Goal: Task Accomplishment & Management: Manage account settings

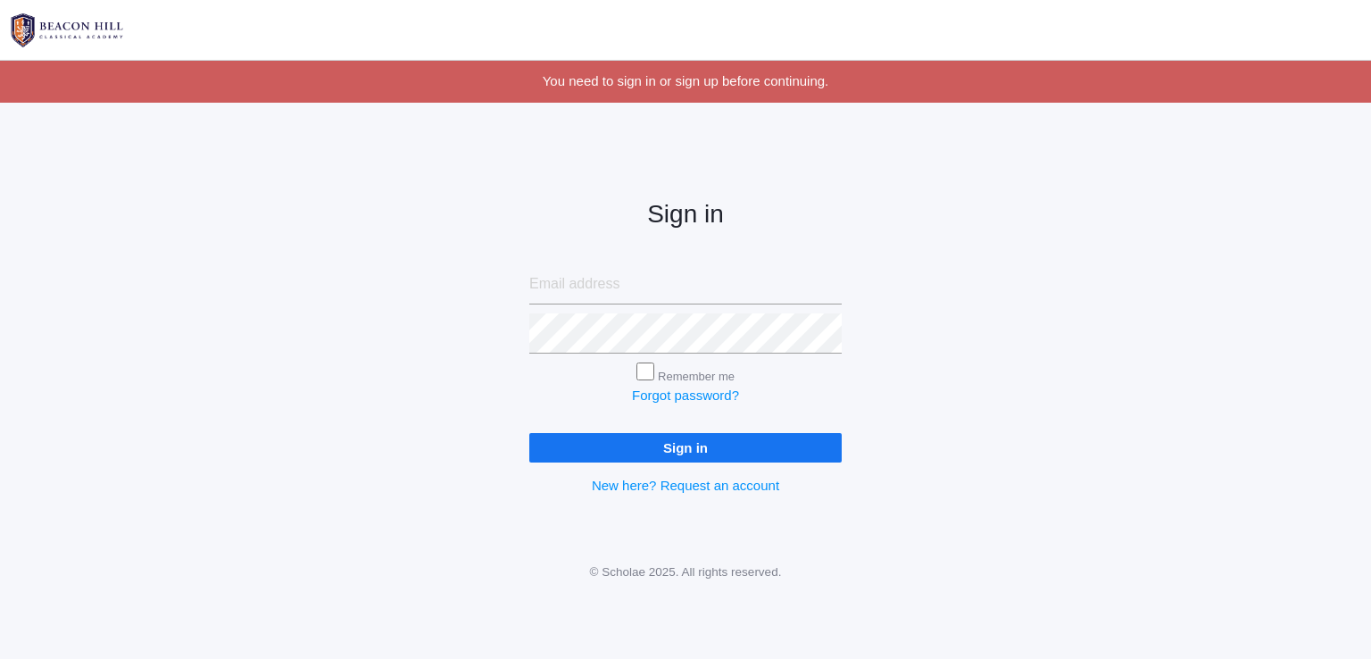
type input "[EMAIL_ADDRESS][DOMAIN_NAME]"
click at [836, 488] on div "New here? Request an account" at bounding box center [685, 486] width 312 height 21
click at [726, 447] on input "Sign in" at bounding box center [685, 447] width 312 height 29
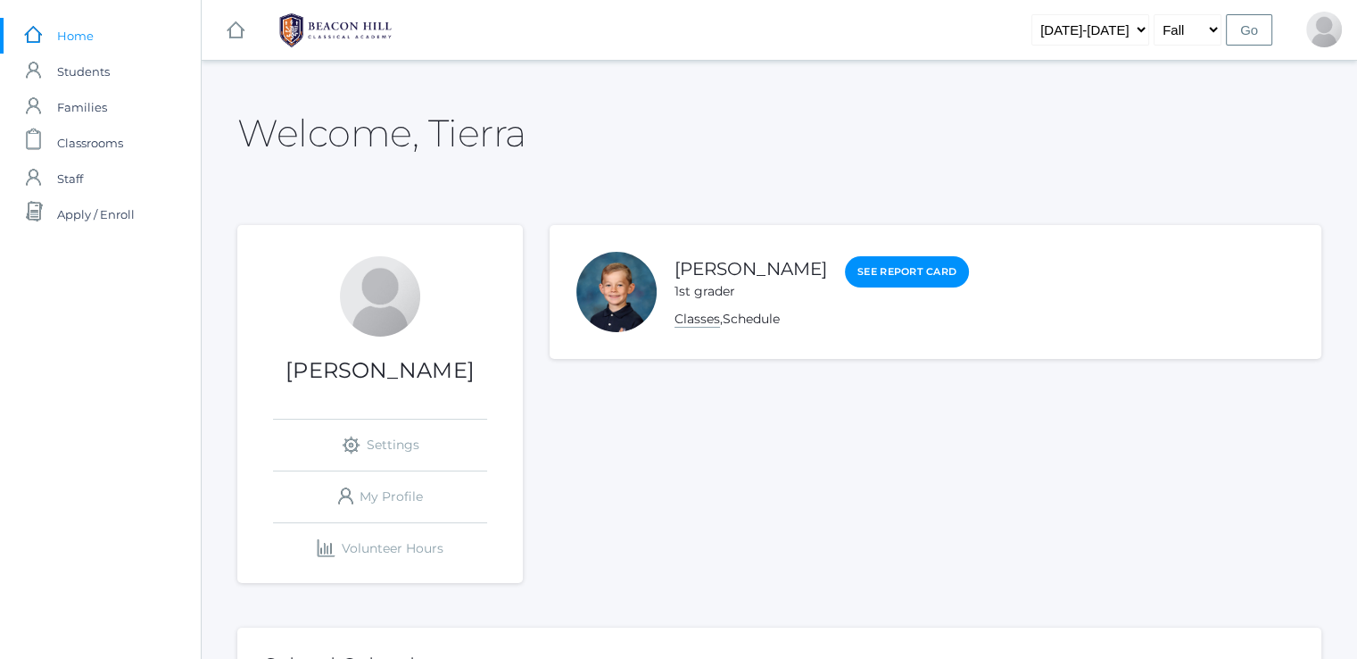
click at [710, 316] on link "Classes" at bounding box center [698, 319] width 46 height 17
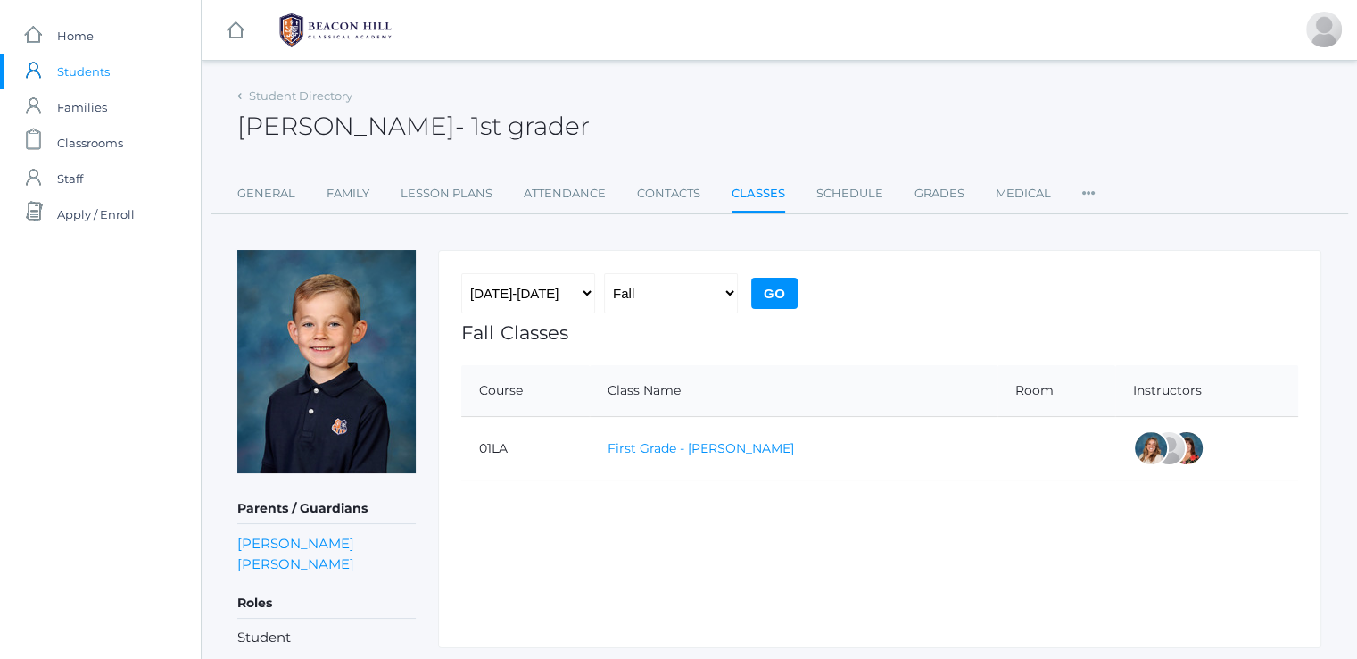
click at [693, 452] on link "First Grade - [PERSON_NAME]" at bounding box center [701, 448] width 187 height 16
click at [925, 193] on link "Grades" at bounding box center [940, 194] width 50 height 36
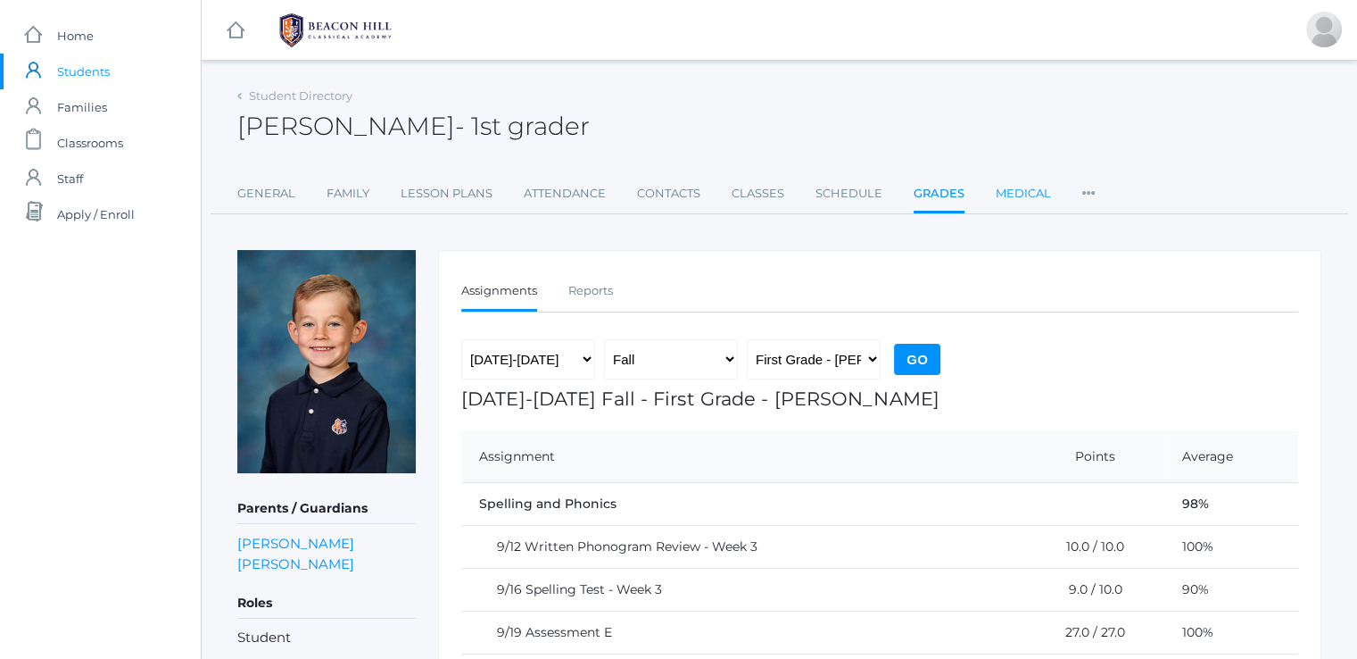
click at [1008, 182] on link "Medical" at bounding box center [1023, 194] width 55 height 36
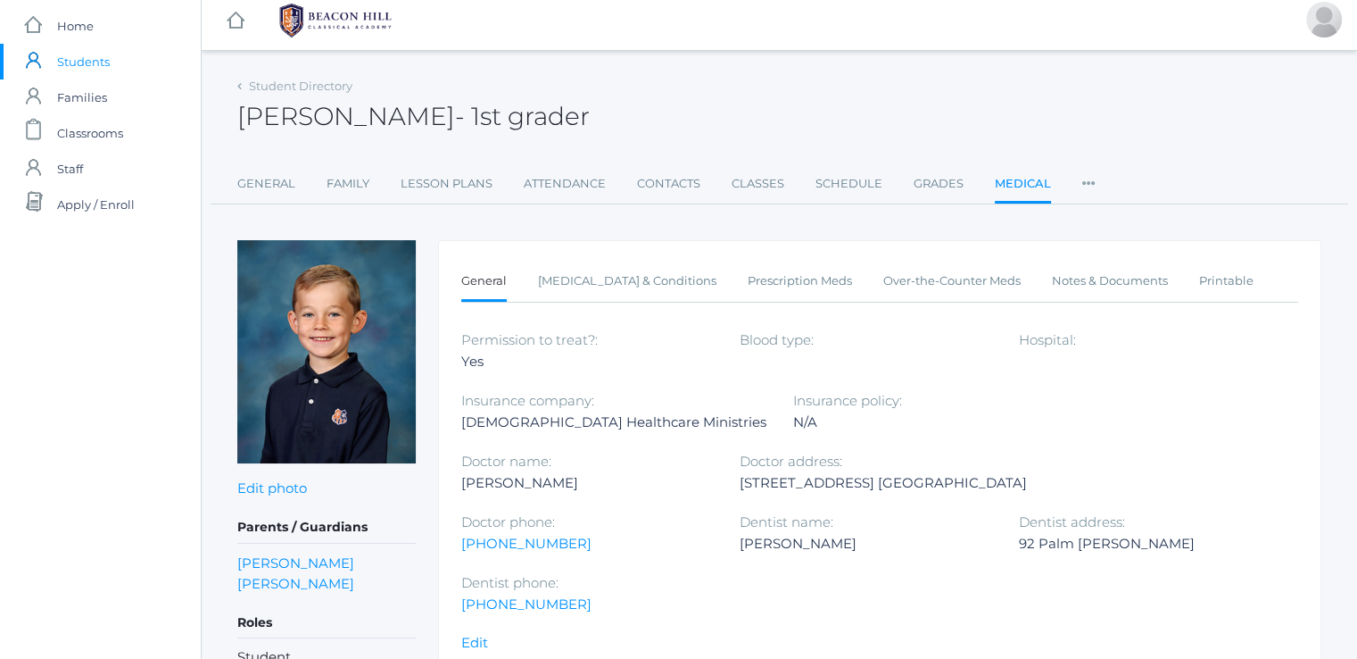
scroll to position [13, 0]
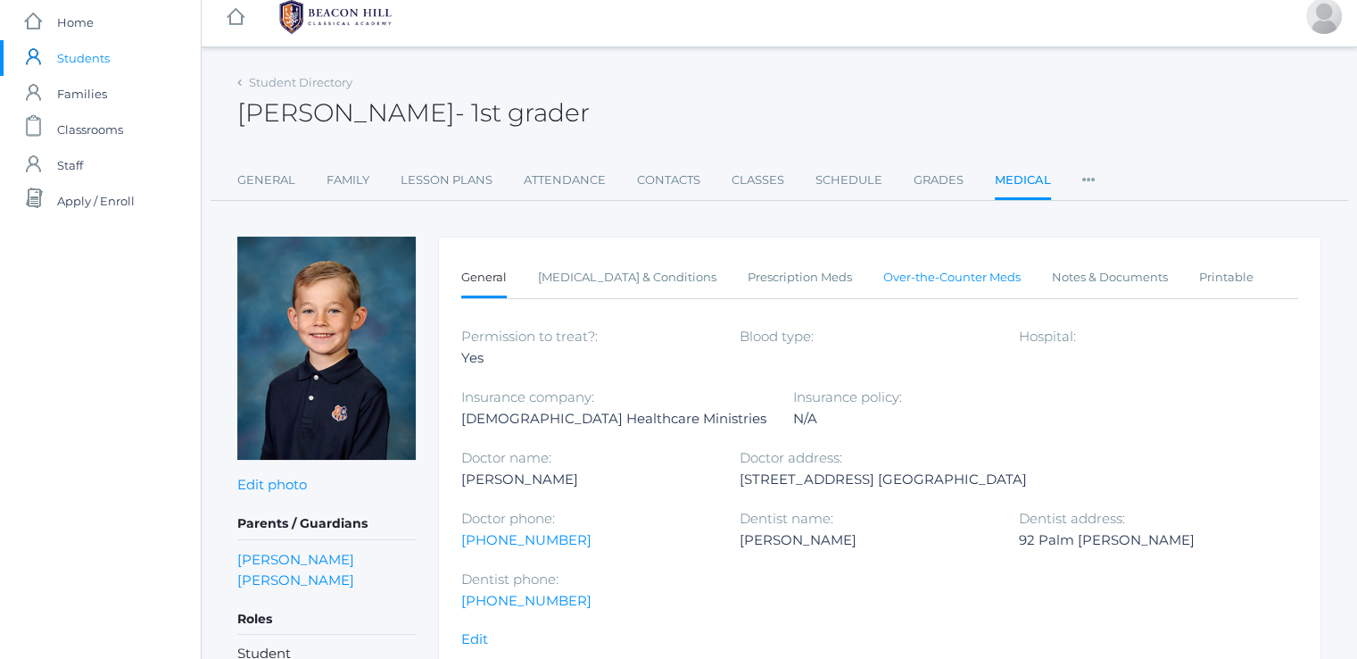
click at [901, 268] on link "Over-the-Counter Meds" at bounding box center [952, 278] width 137 height 36
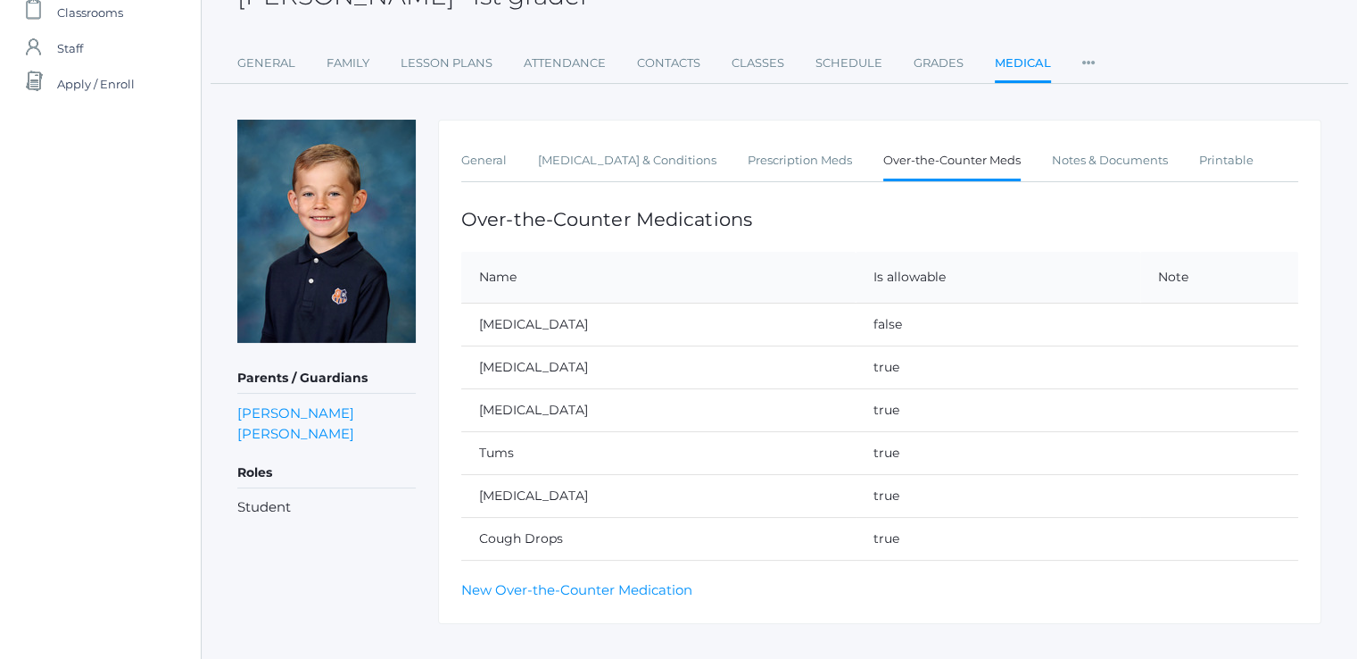
scroll to position [157, 0]
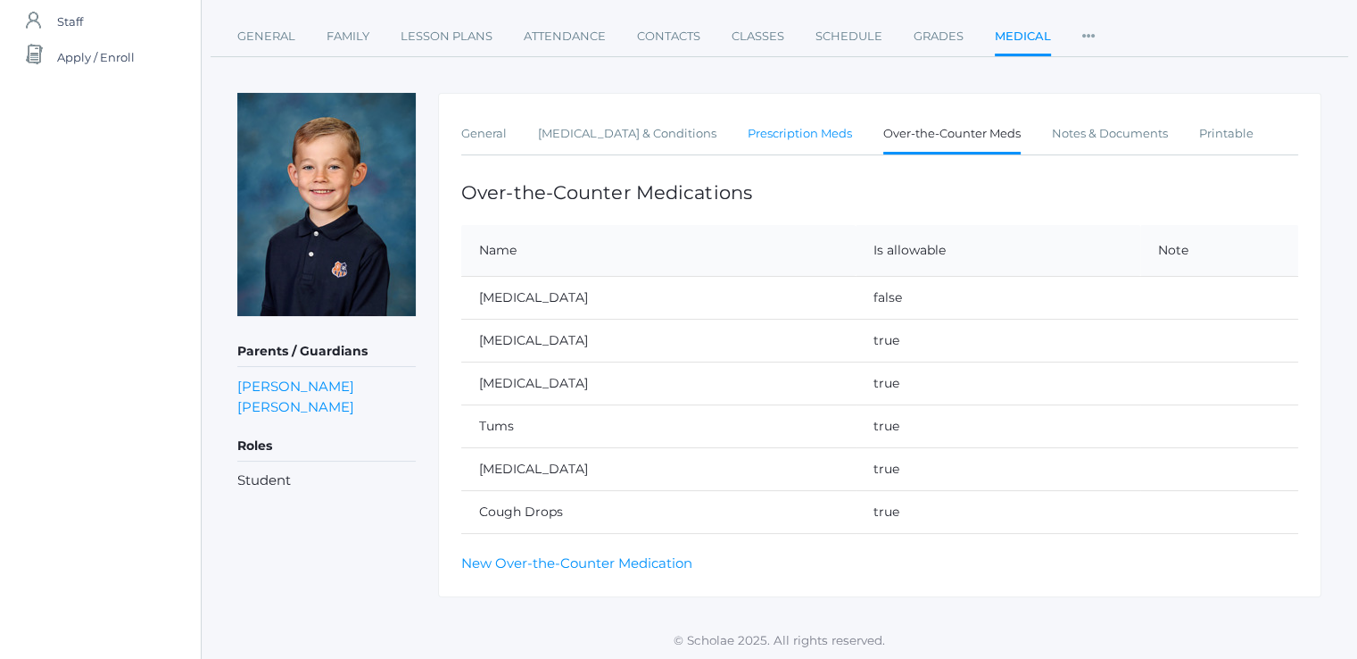
click at [748, 137] on link "Prescription Meds" at bounding box center [800, 134] width 104 height 36
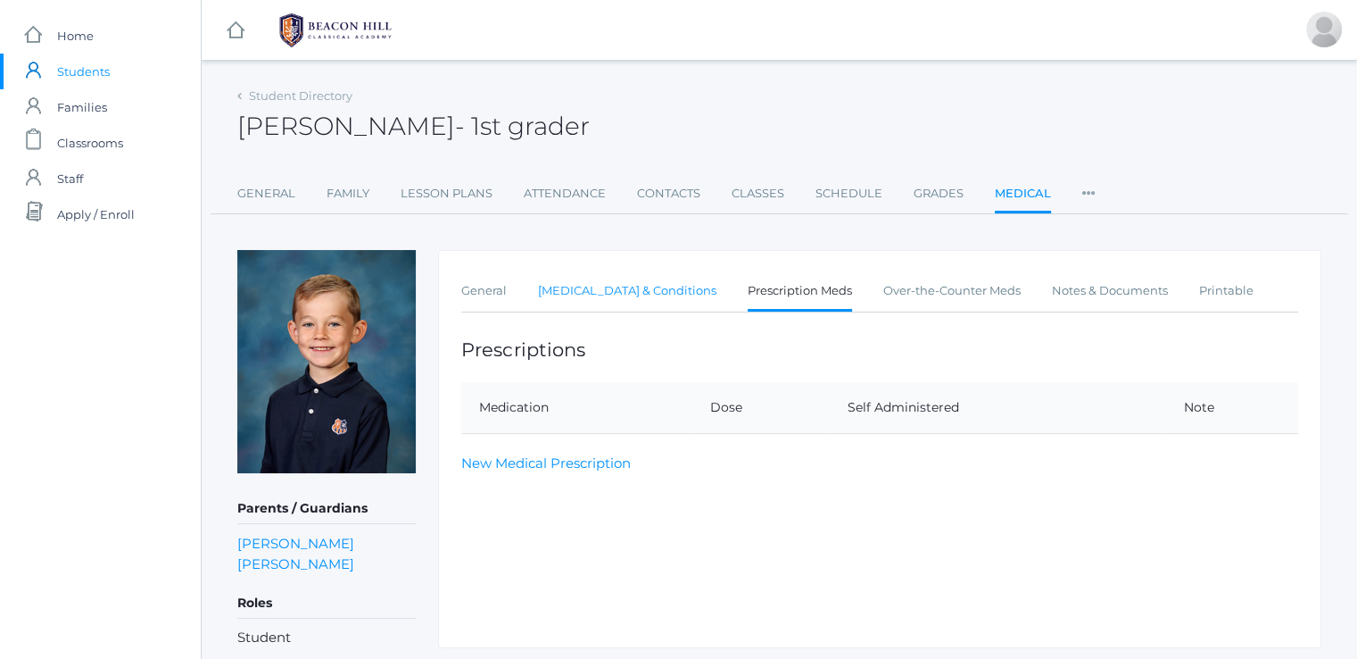
click at [598, 293] on link "Allergies & Conditions" at bounding box center [627, 291] width 178 height 36
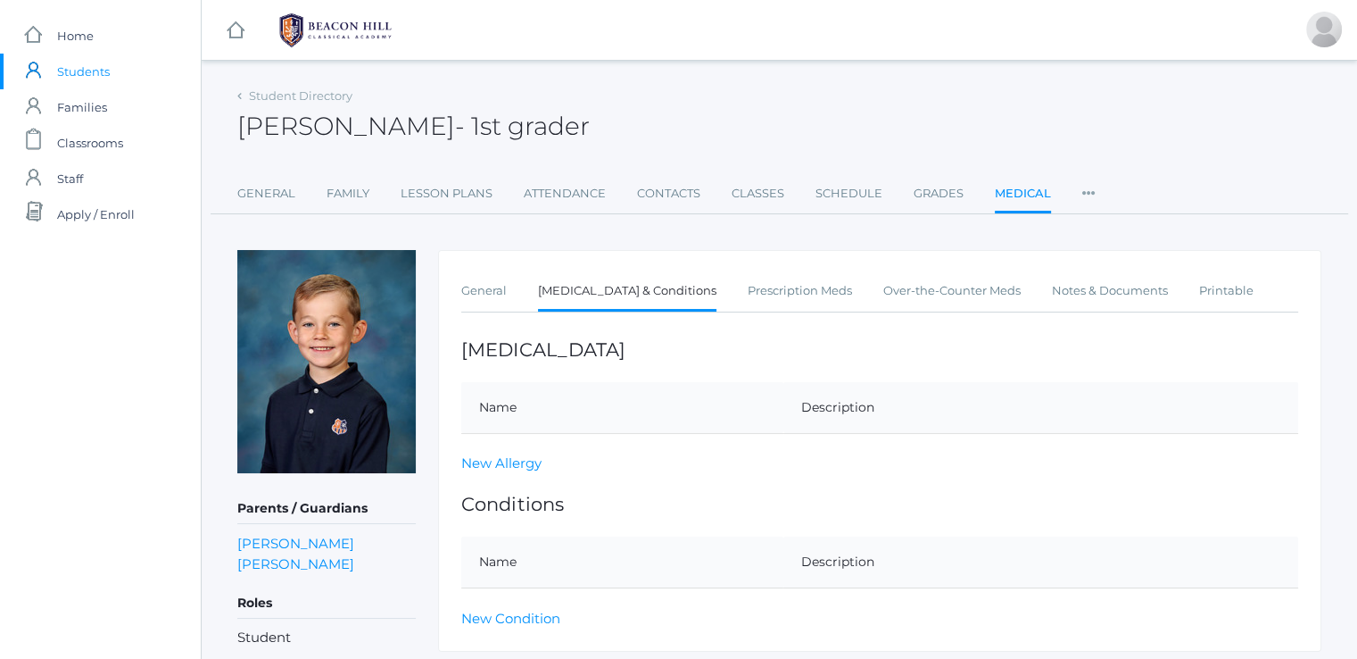
scroll to position [55, 0]
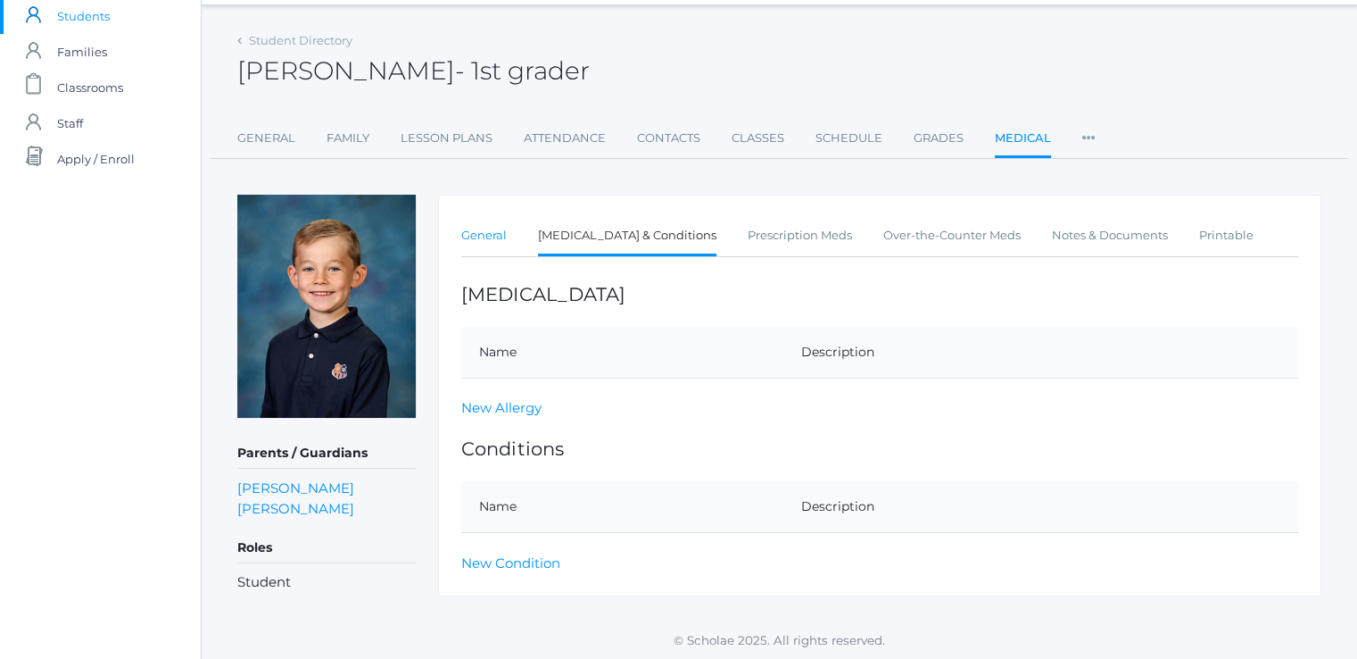
click at [493, 232] on link "General" at bounding box center [484, 236] width 46 height 36
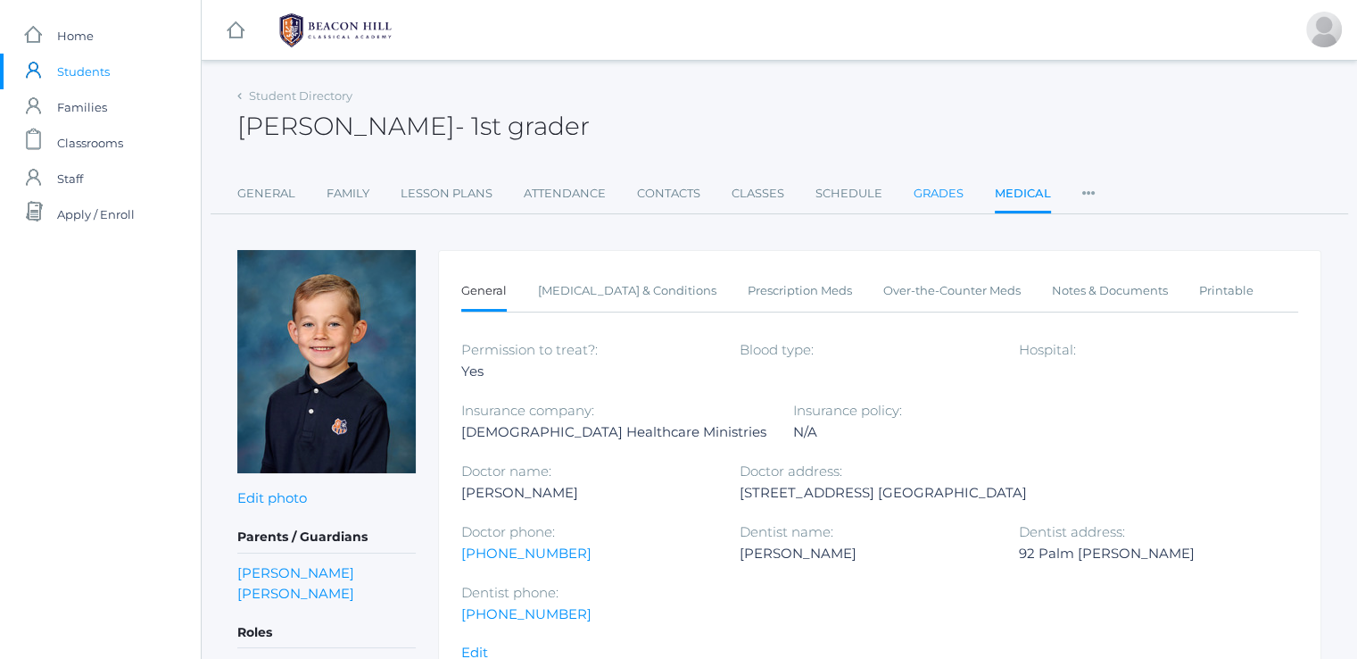
click at [942, 190] on link "Grades" at bounding box center [939, 194] width 50 height 36
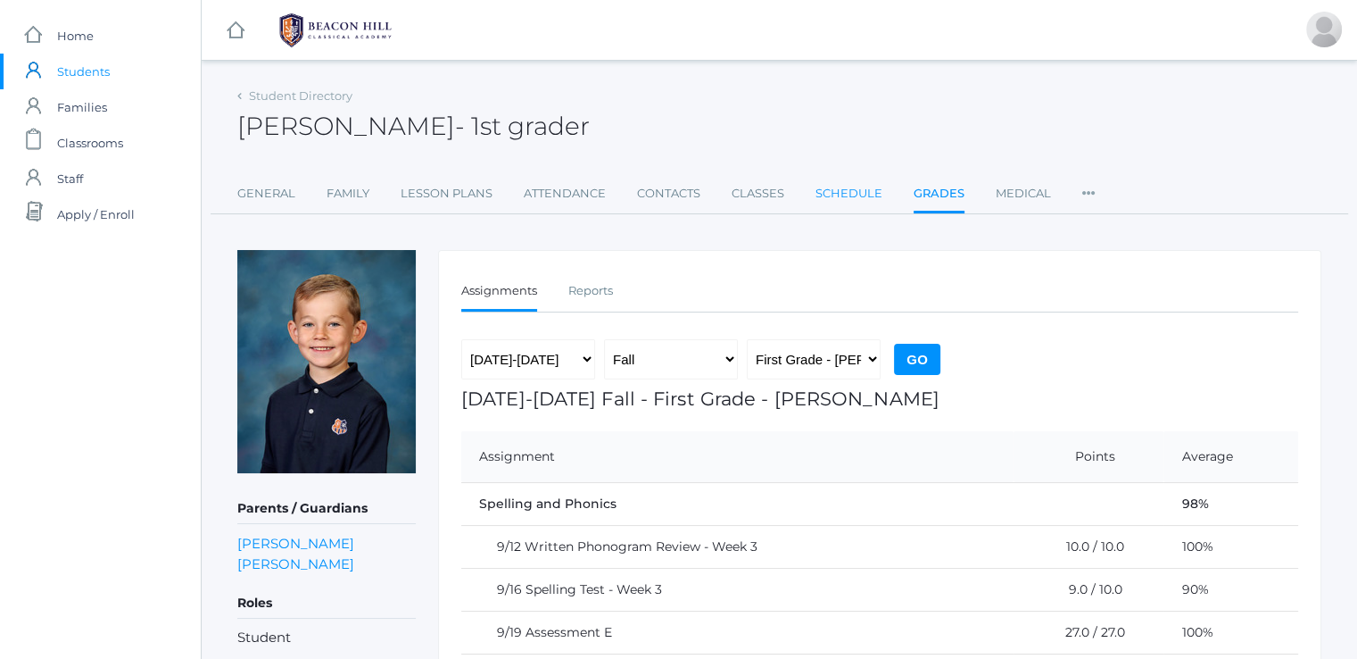
click at [823, 202] on link "Schedule" at bounding box center [849, 194] width 67 height 36
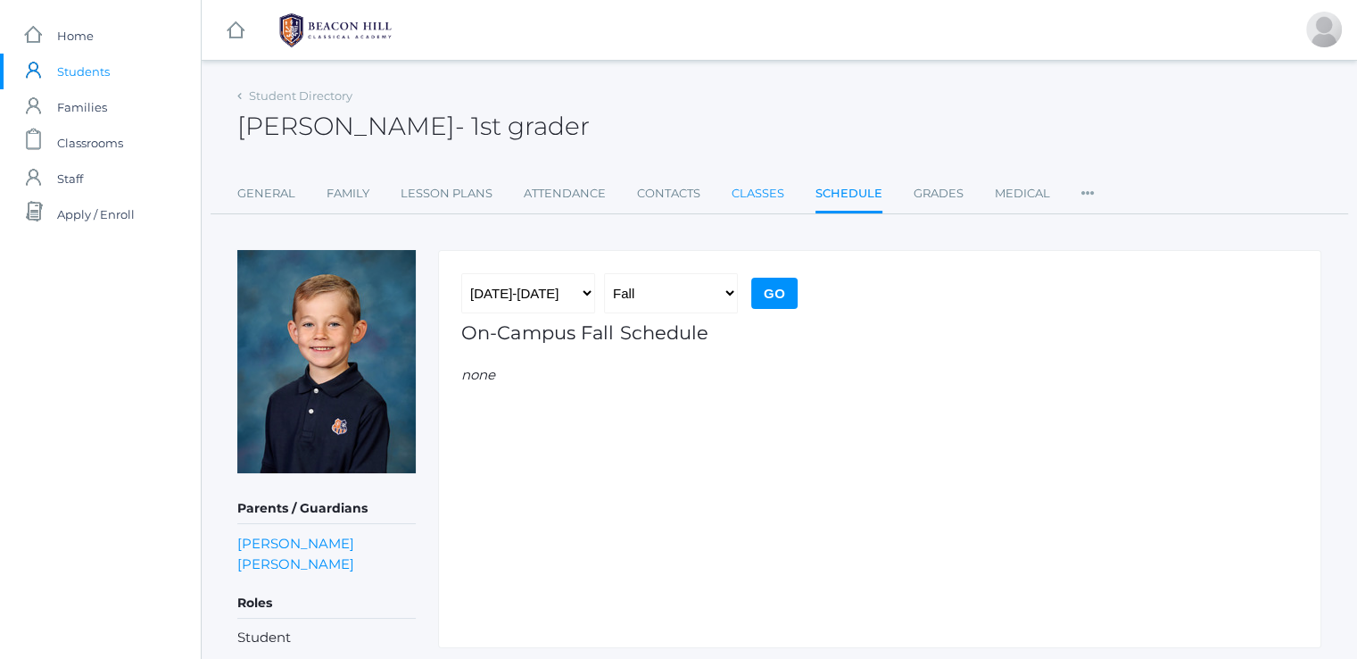
click at [732, 194] on link "Classes" at bounding box center [758, 194] width 53 height 36
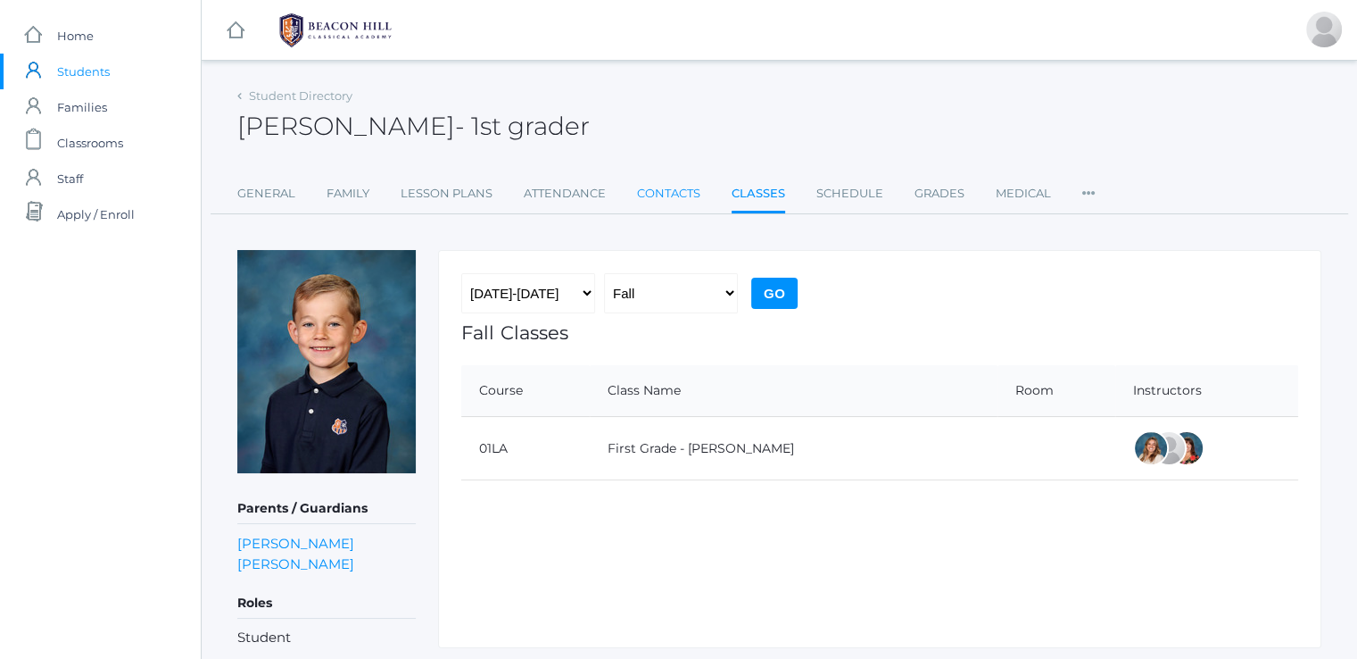
click at [678, 197] on link "Contacts" at bounding box center [668, 194] width 63 height 36
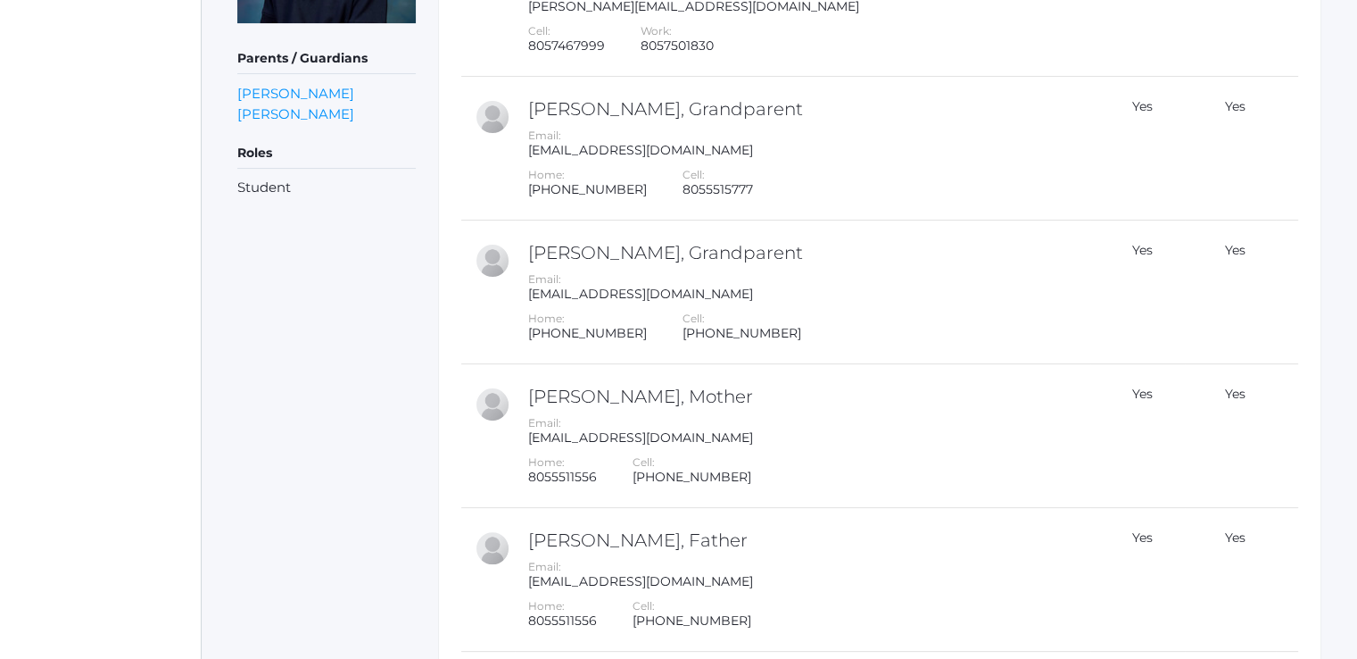
scroll to position [538, 0]
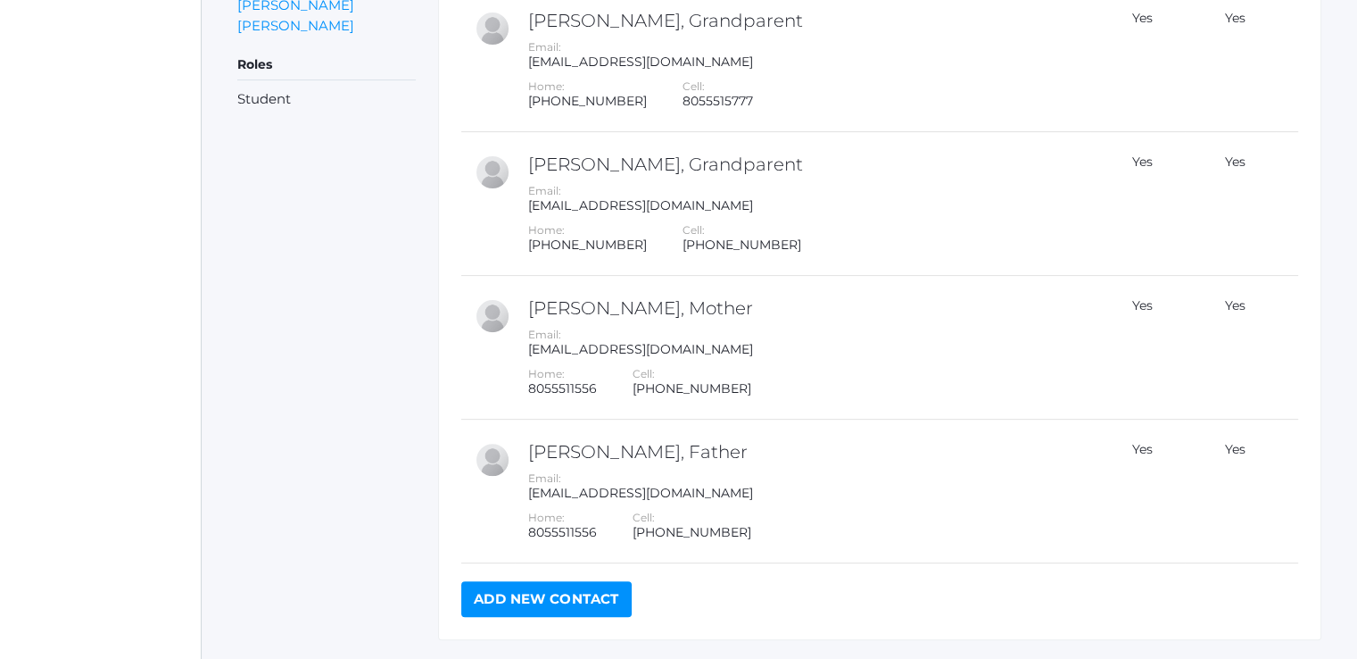
click at [543, 603] on link "Add New Contact" at bounding box center [546, 599] width 170 height 36
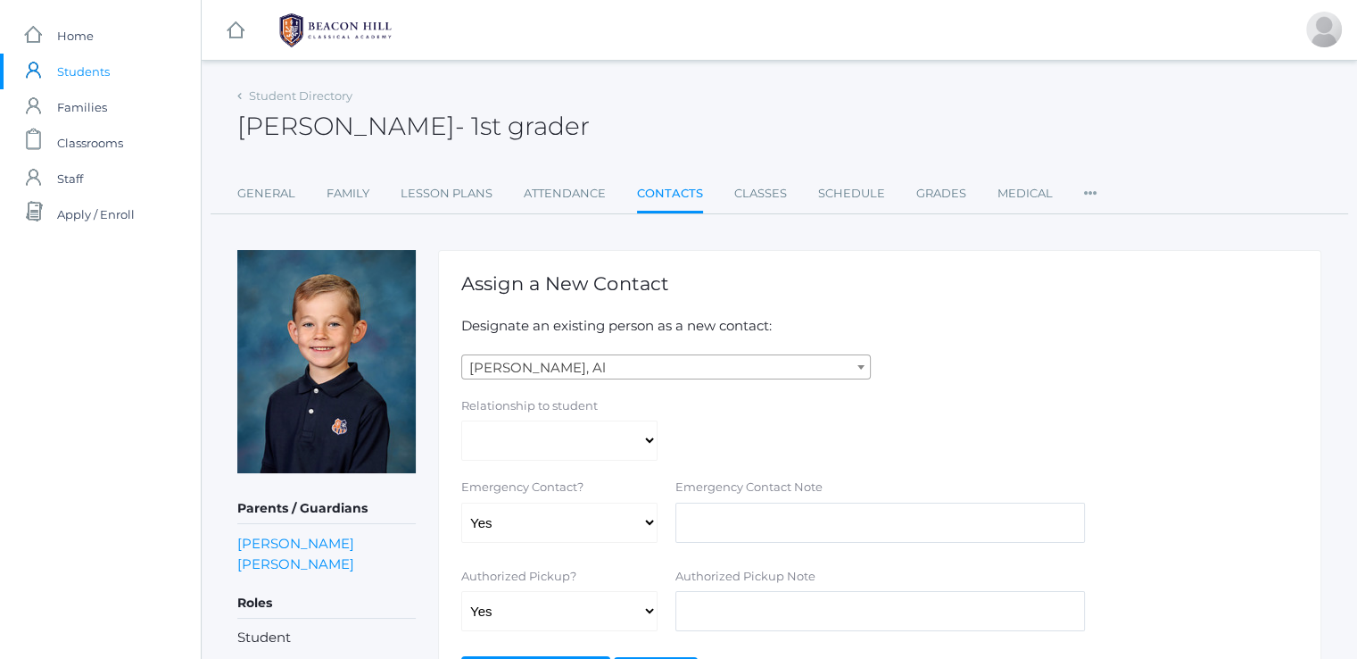
click at [560, 365] on span "Abdulla, Al" at bounding box center [666, 367] width 408 height 25
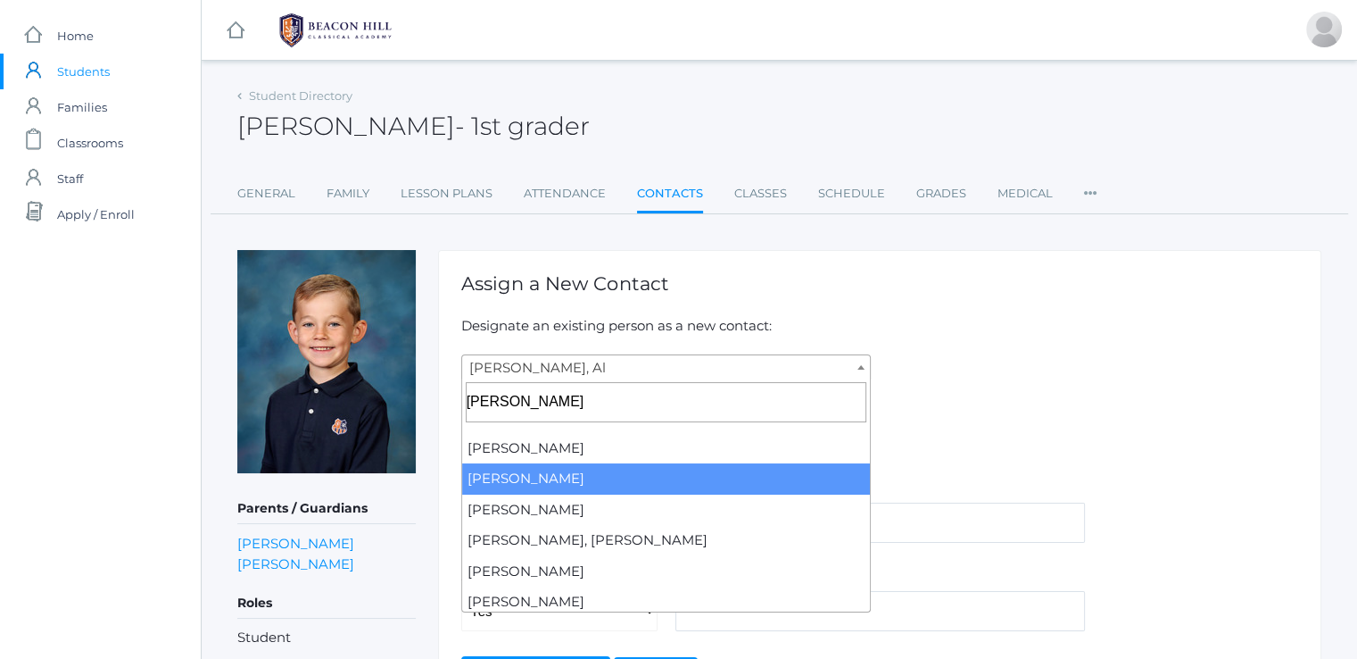
type input "roberts"
select select "1247"
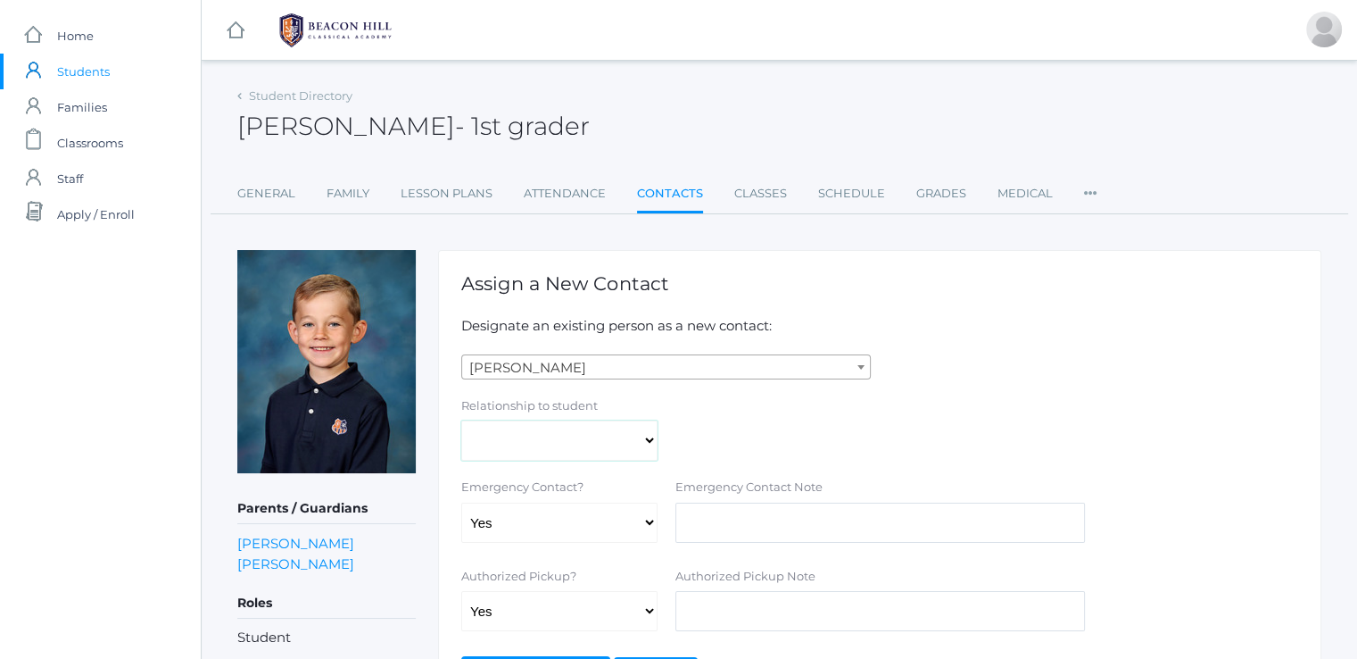
click at [565, 451] on select "Aunt Birth Mom Brother Father Friend Grandparent Guardian Mother Other Sister S…" at bounding box center [559, 440] width 196 height 40
select select "Friend"
click at [461, 420] on select "Aunt Birth Mom Brother Father Friend Grandparent Guardian Mother Other Sister S…" at bounding box center [559, 440] width 196 height 40
click at [1142, 316] on p "Designate an existing person as a new contact:" at bounding box center [879, 326] width 837 height 21
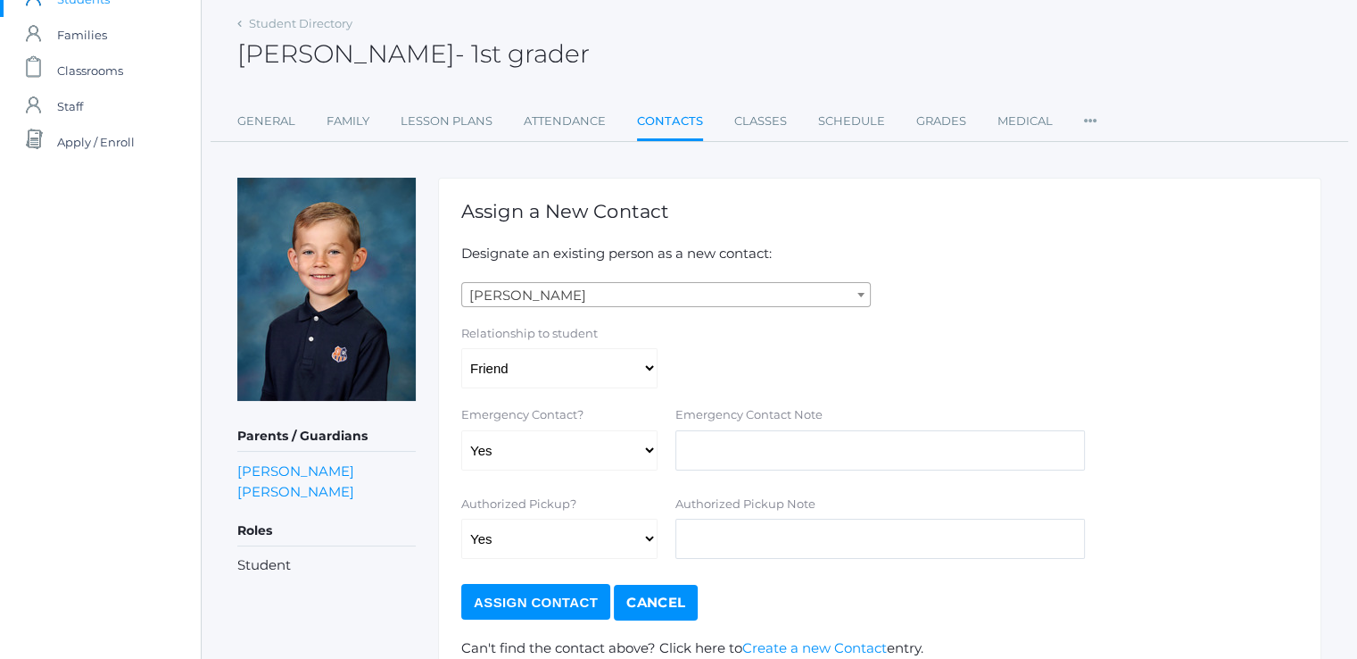
scroll to position [171, 0]
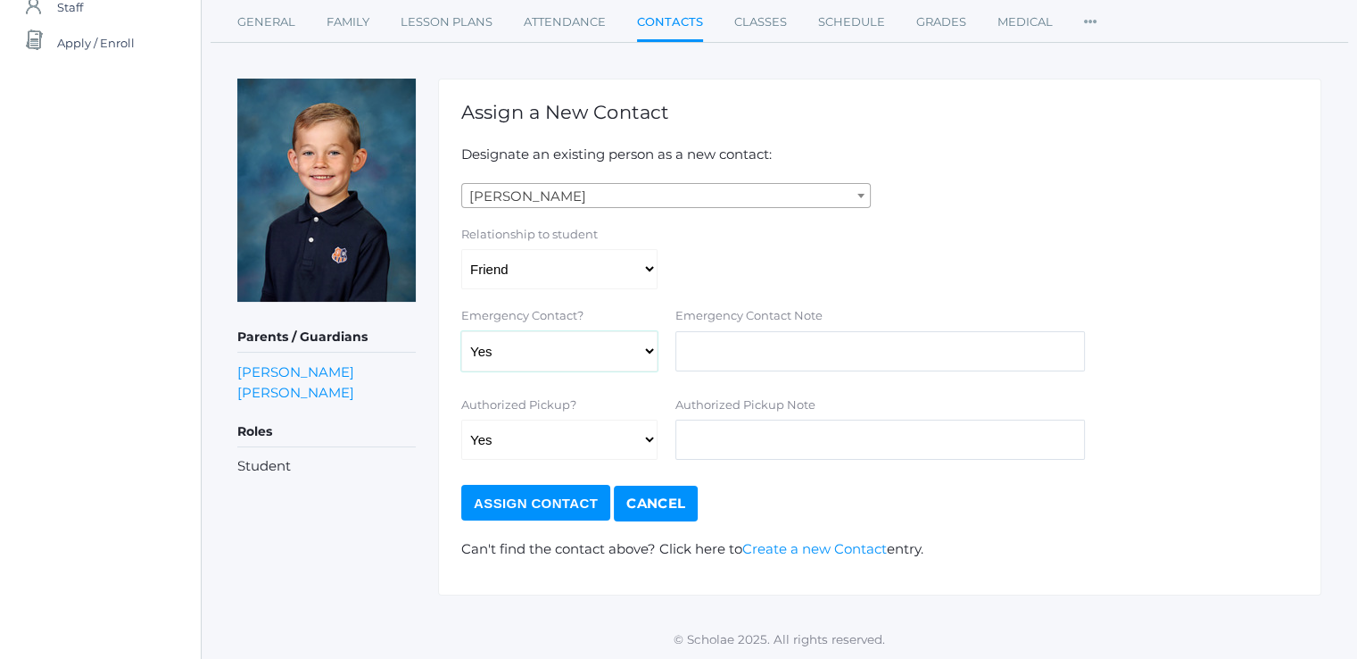
click at [571, 369] on select "Yes No" at bounding box center [559, 351] width 196 height 40
select select "false"
click at [461, 331] on select "Yes No" at bounding box center [559, 351] width 196 height 40
click at [527, 498] on input "Assign Contact" at bounding box center [535, 503] width 149 height 36
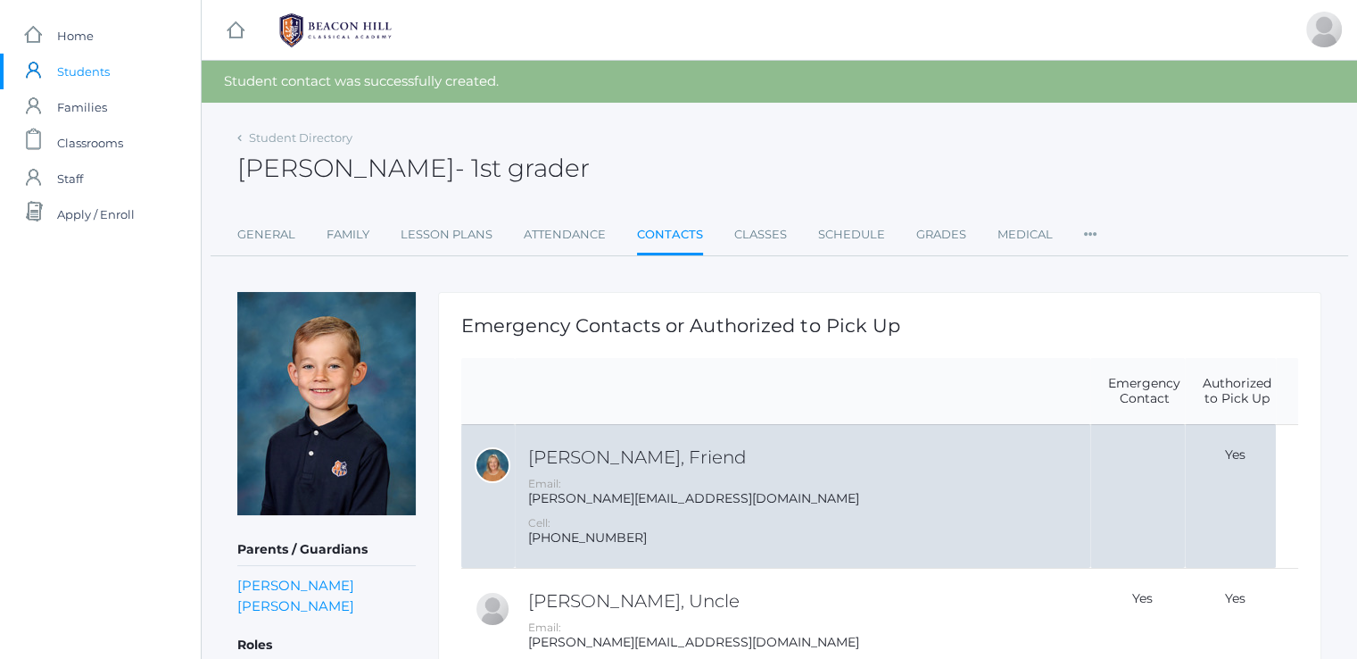
click at [871, 441] on td "Danielle Roberts, Friend Email: danielle@beaconhillclassical.org Cell: 805-469-…" at bounding box center [803, 496] width 576 height 144
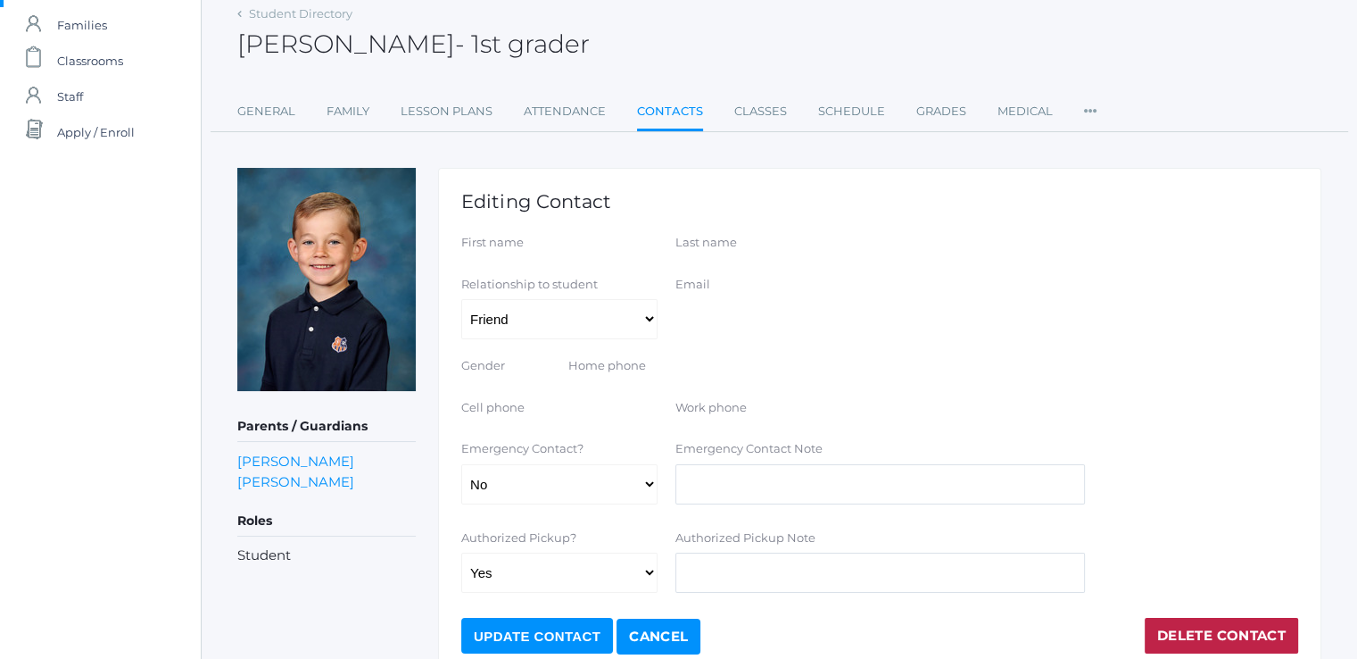
scroll to position [164, 0]
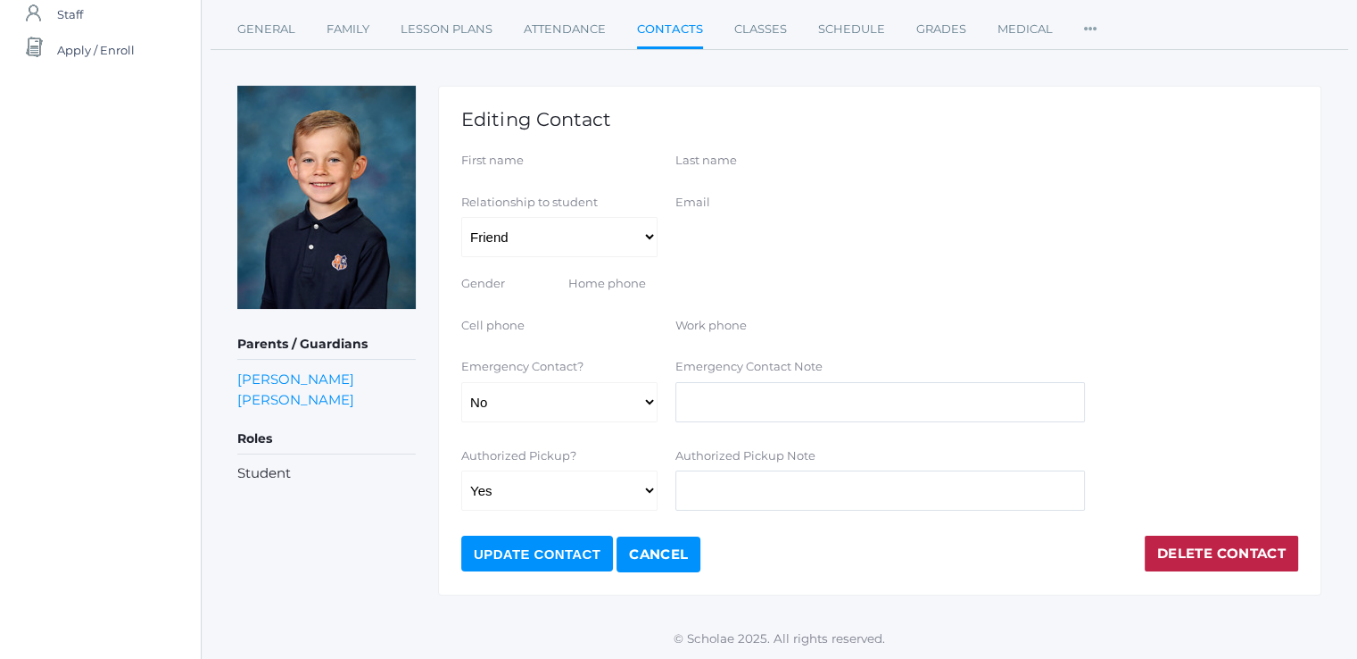
click at [1171, 543] on link "Delete Contact" at bounding box center [1222, 553] width 154 height 36
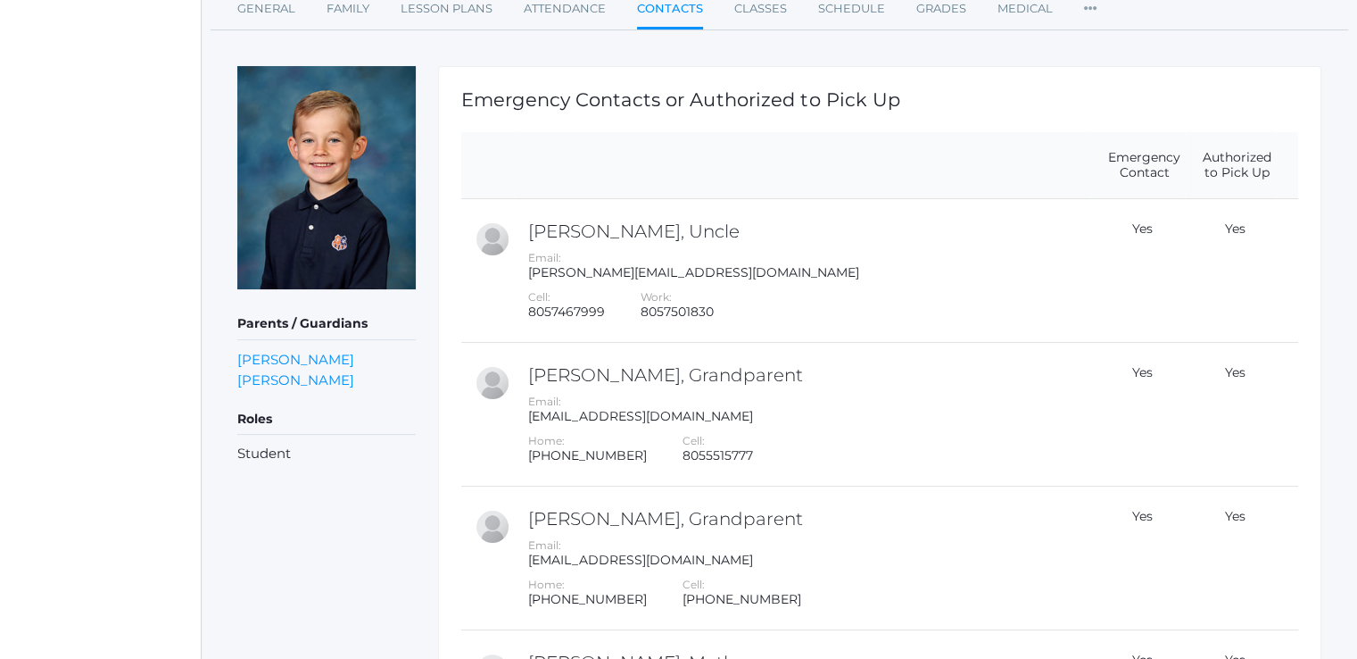
scroll to position [631, 0]
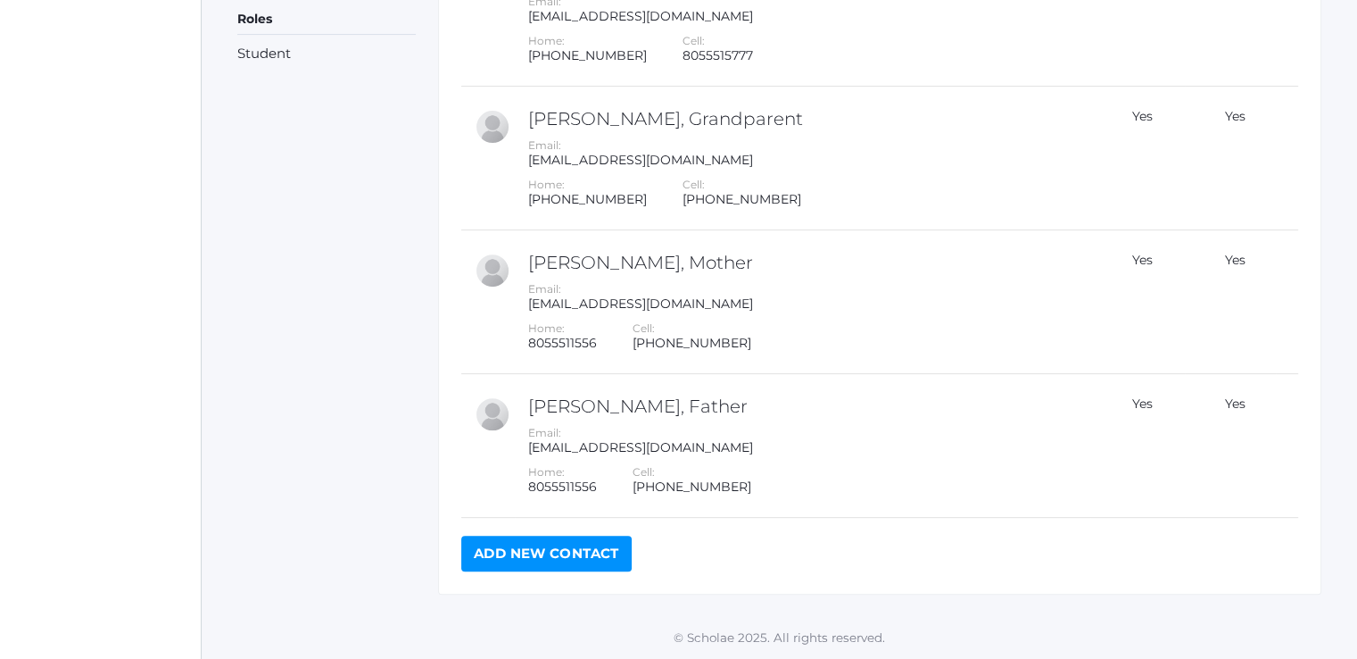
click at [527, 543] on link "Add New Contact" at bounding box center [546, 553] width 170 height 36
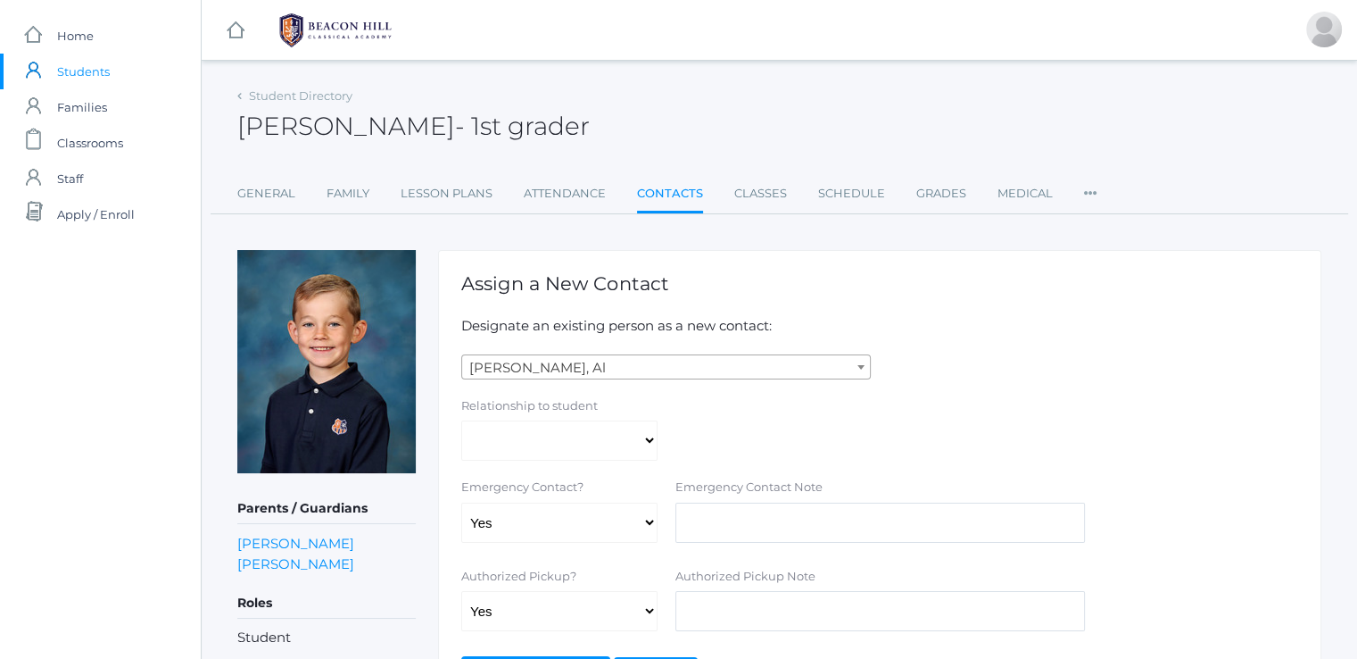
click at [578, 365] on span "Abdulla, Al" at bounding box center [666, 367] width 408 height 25
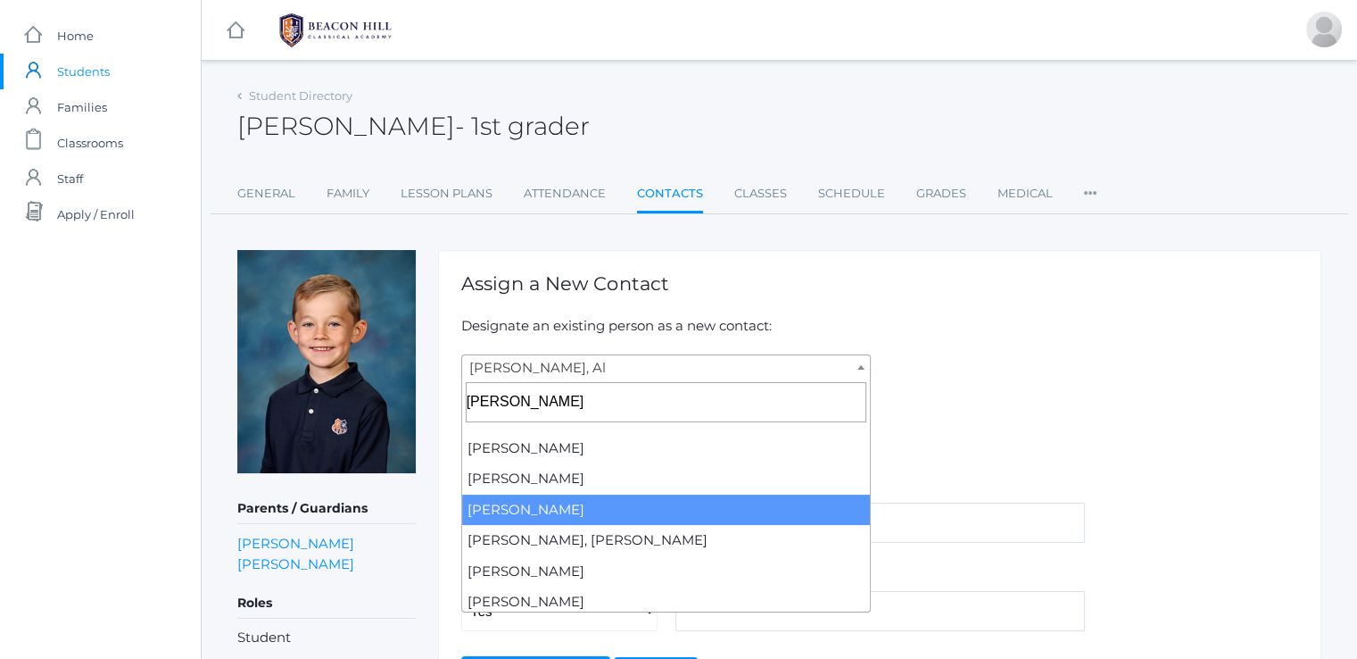
type input "roberts"
select select "2392"
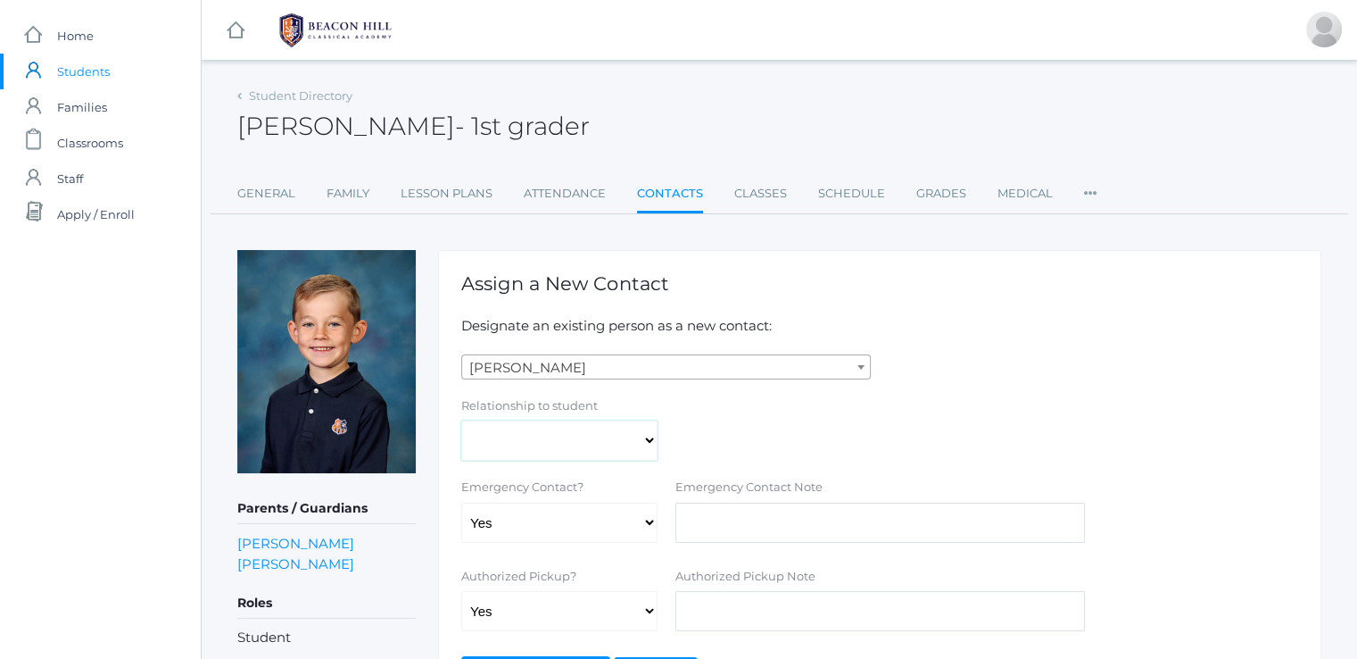
click at [507, 443] on select "Aunt Birth Mom Brother Father Friend Grandparent Guardian Mother Other Sister S…" at bounding box center [559, 440] width 196 height 40
select select "Friend"
click at [461, 420] on select "Aunt Birth Mom Brother Father Friend Grandparent Guardian Mother Other Sister S…" at bounding box center [559, 440] width 196 height 40
click at [577, 537] on select "Yes No" at bounding box center [559, 522] width 196 height 40
click at [461, 502] on select "Yes No" at bounding box center [559, 522] width 196 height 40
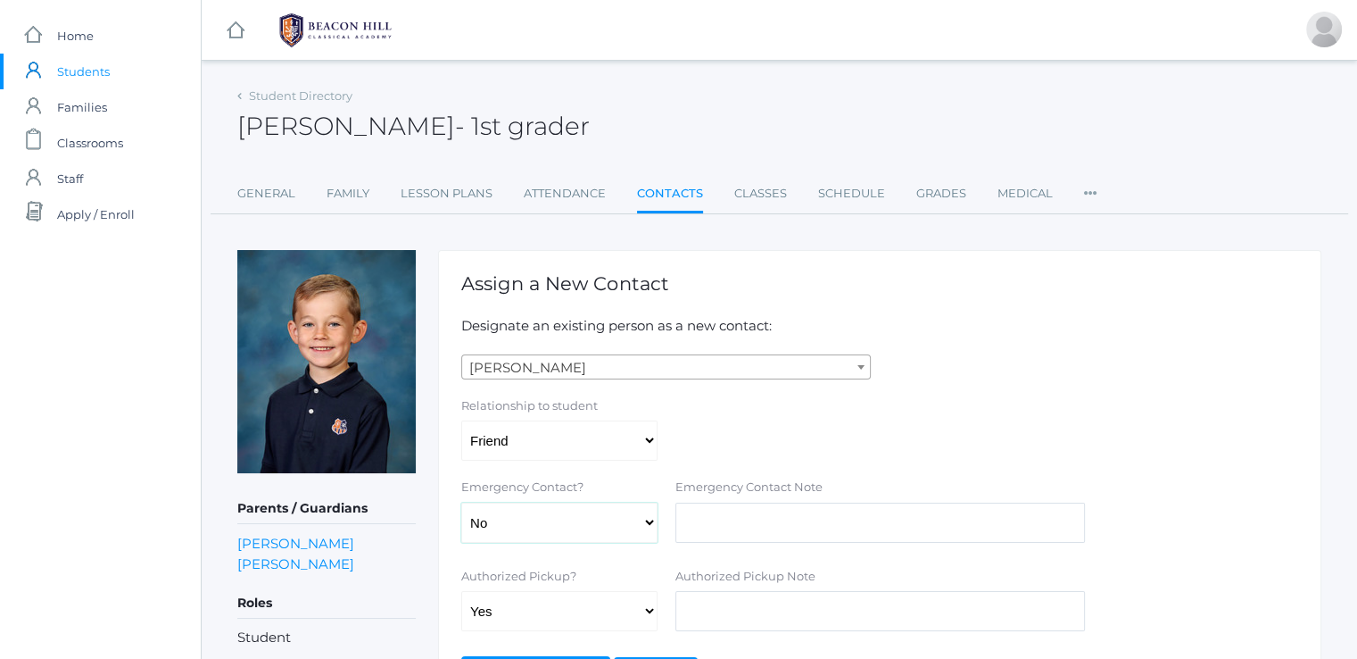
click at [549, 512] on select "Yes No" at bounding box center [559, 522] width 196 height 40
select select "true"
click at [461, 502] on select "Yes No" at bounding box center [559, 522] width 196 height 40
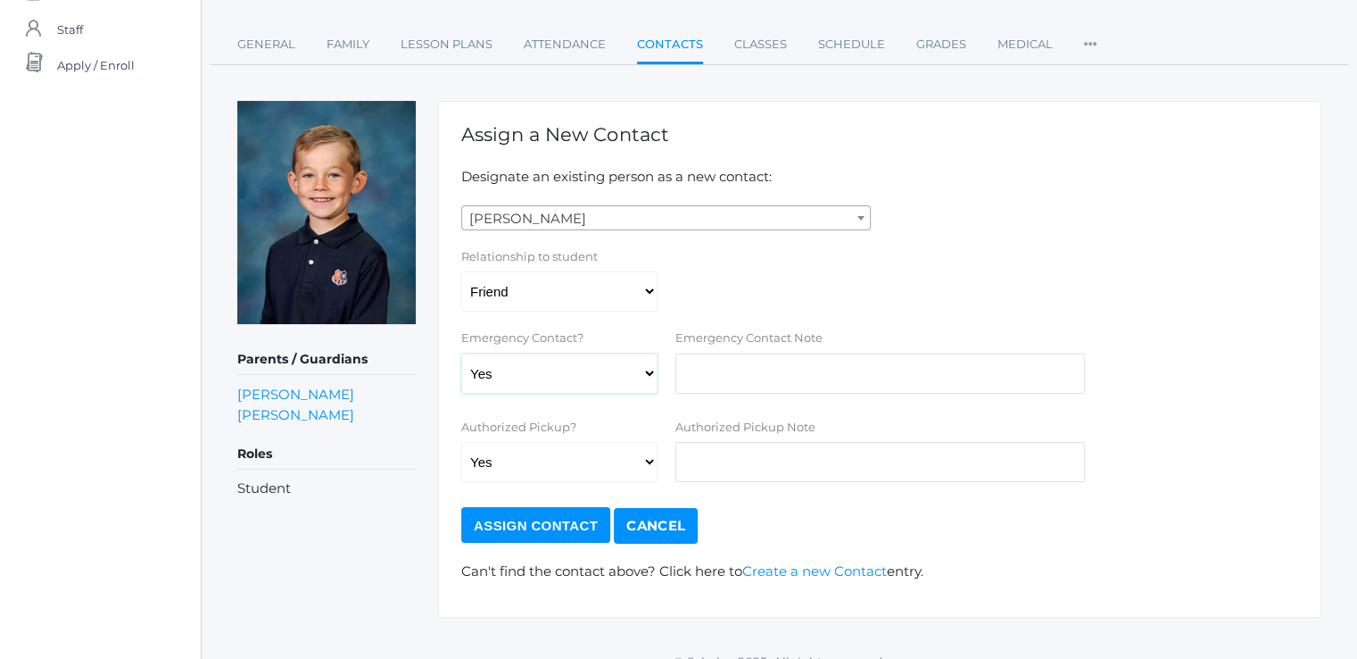
scroll to position [171, 0]
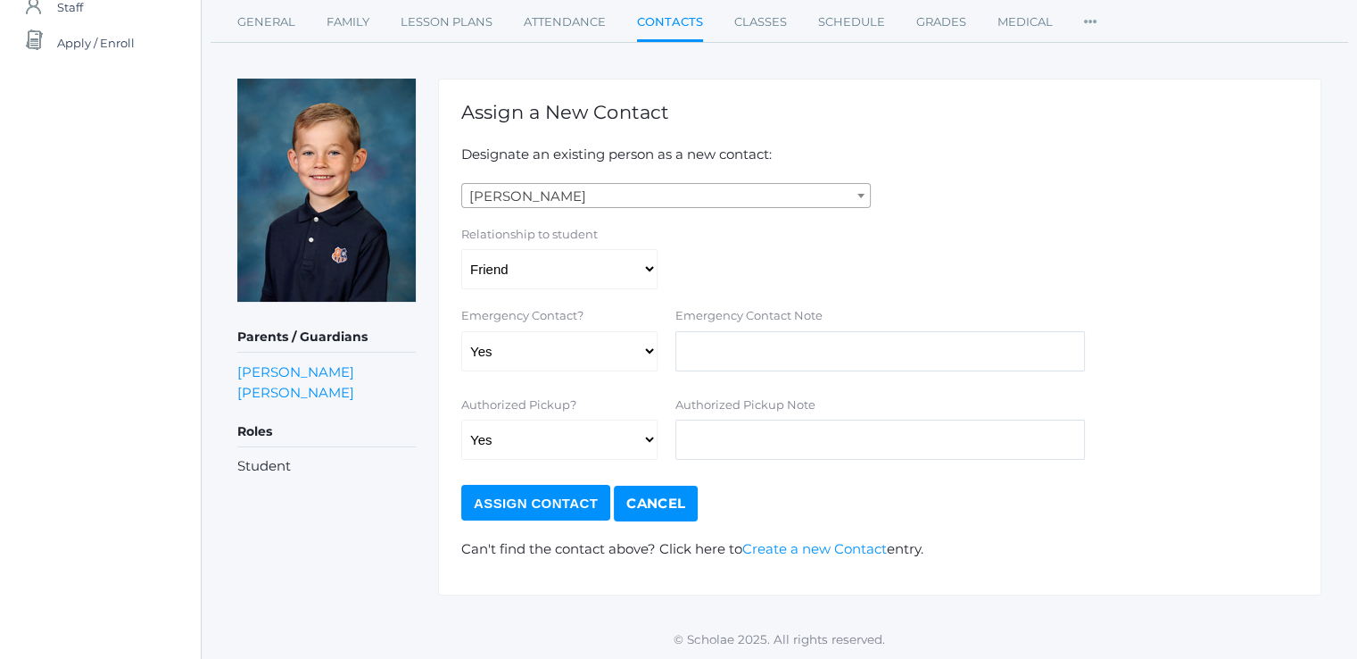
click at [491, 497] on input "Assign Contact" at bounding box center [535, 503] width 149 height 36
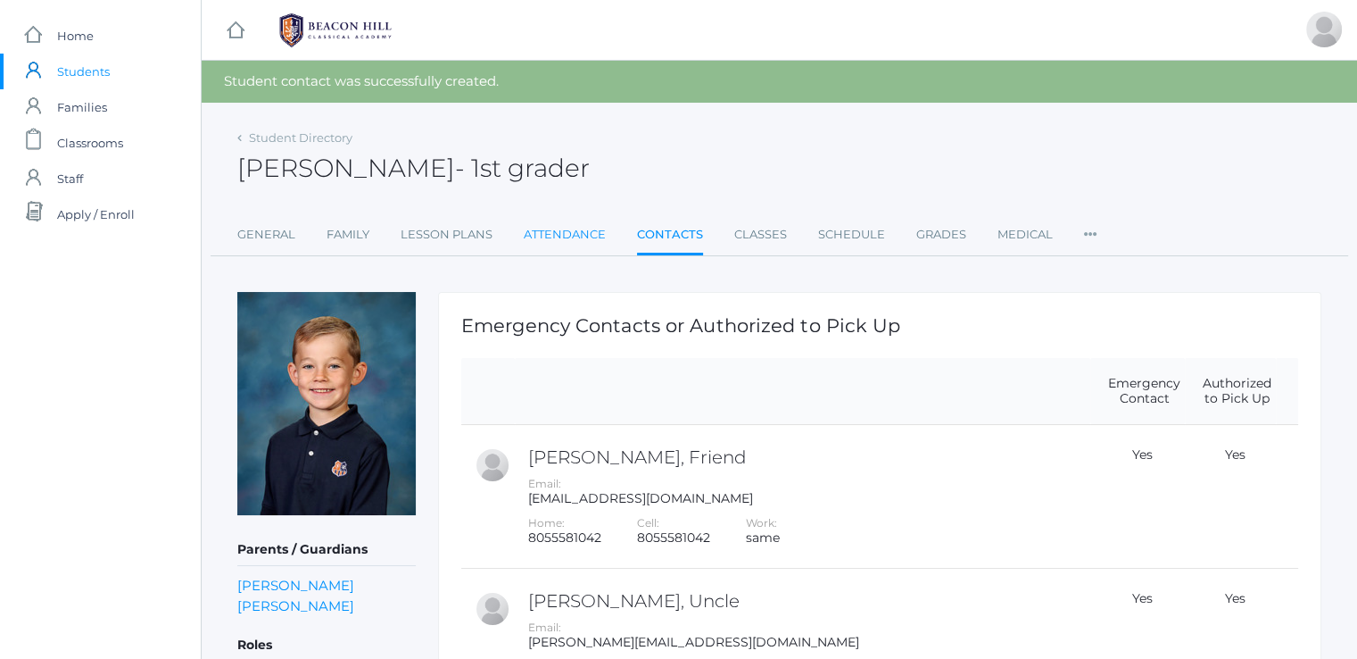
click at [573, 235] on link "Attendance" at bounding box center [565, 235] width 82 height 36
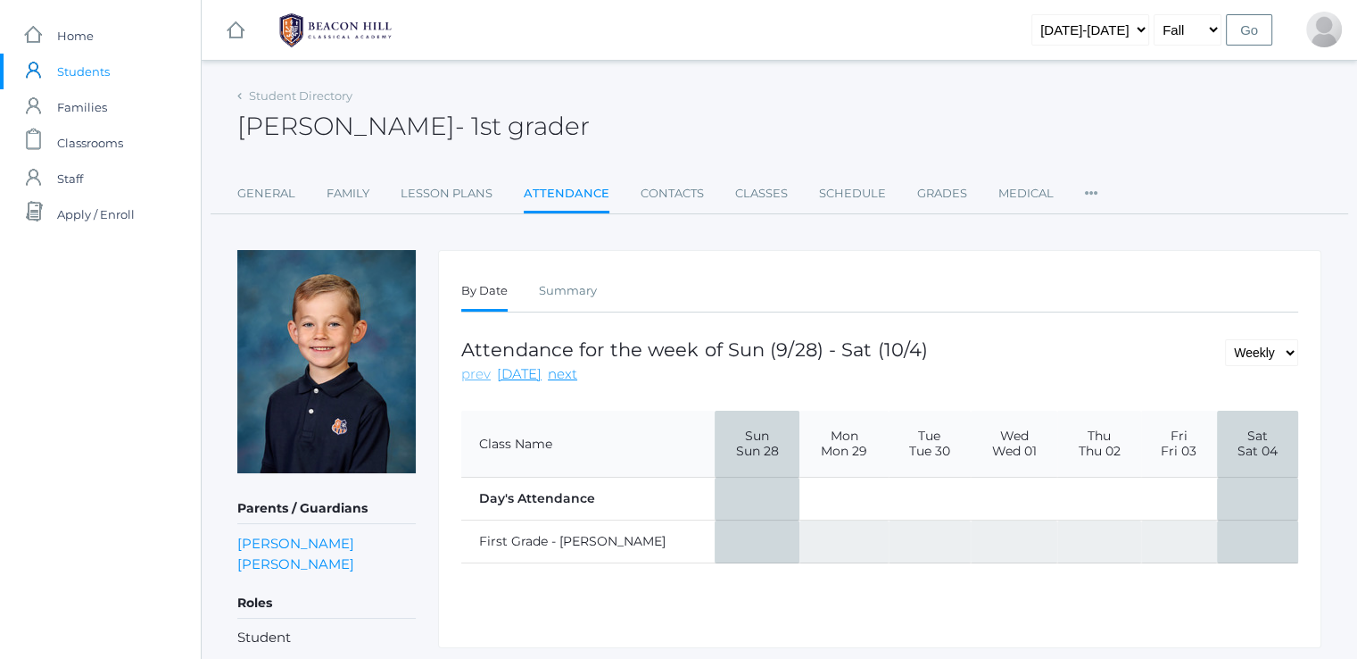
click at [478, 376] on link "prev" at bounding box center [475, 374] width 29 height 21
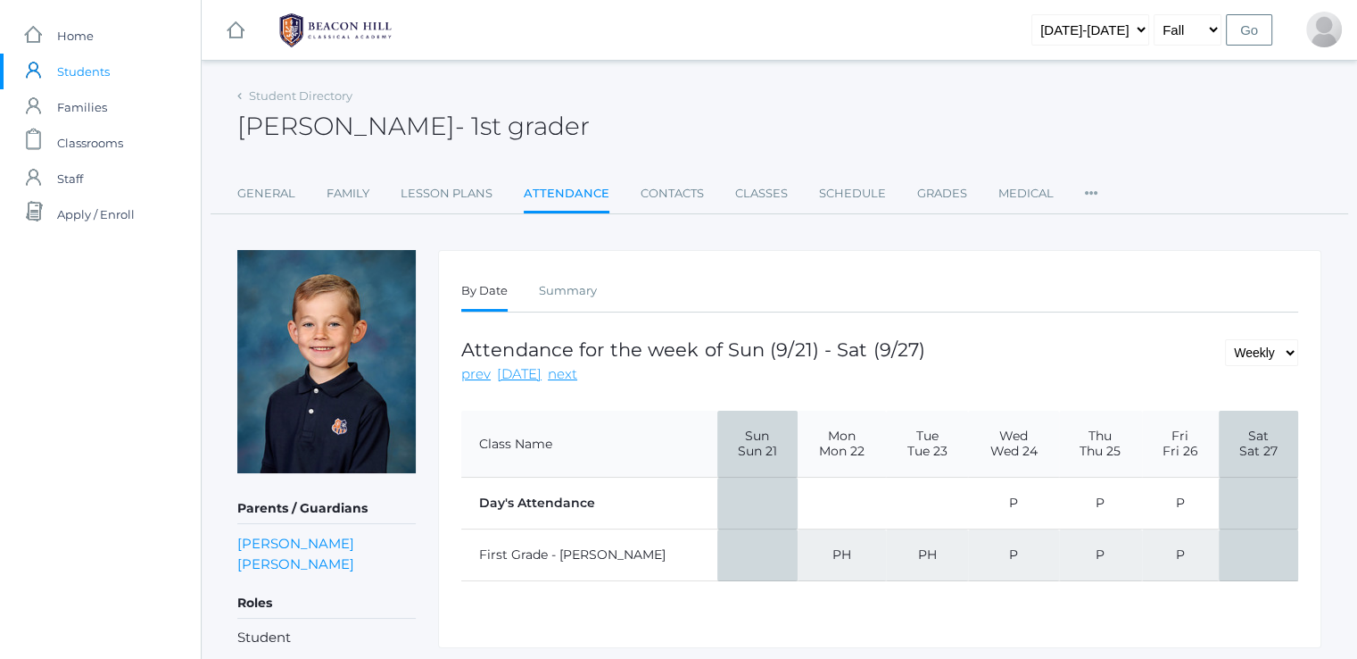
click at [478, 376] on link "prev" at bounding box center [475, 374] width 29 height 21
click at [559, 378] on link "next" at bounding box center [562, 374] width 29 height 21
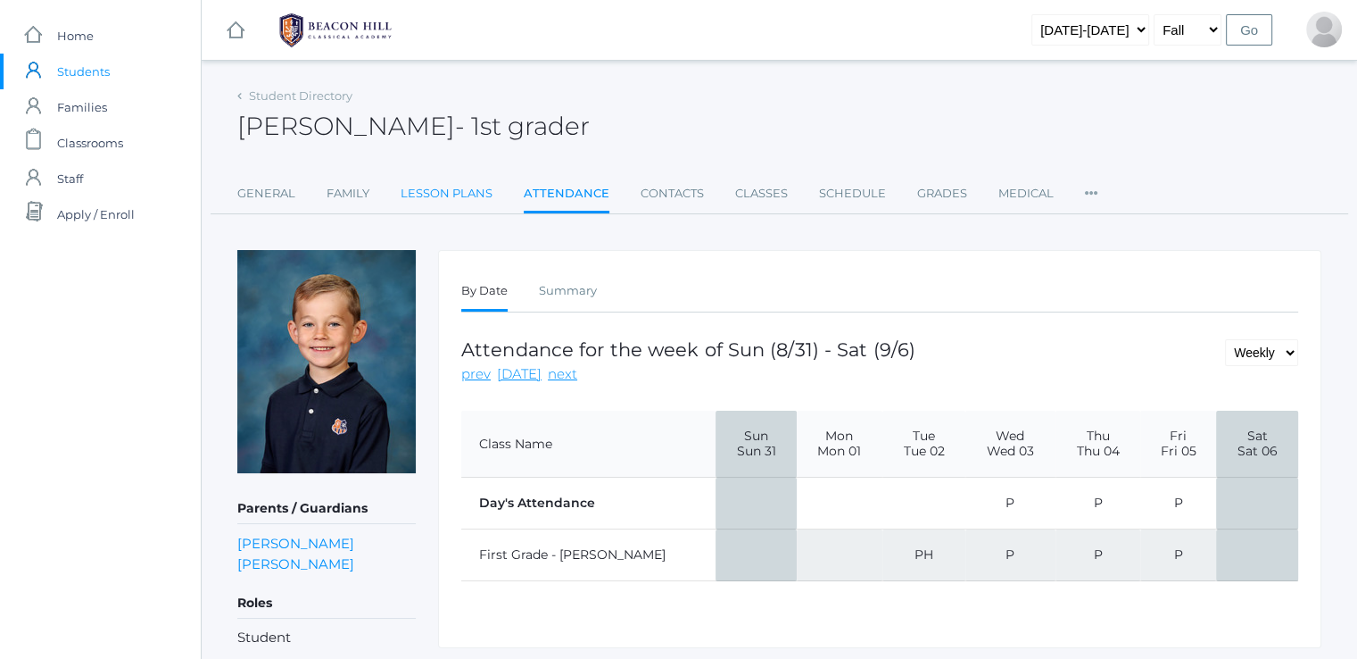
click at [421, 191] on link "Lesson Plans" at bounding box center [447, 194] width 92 height 36
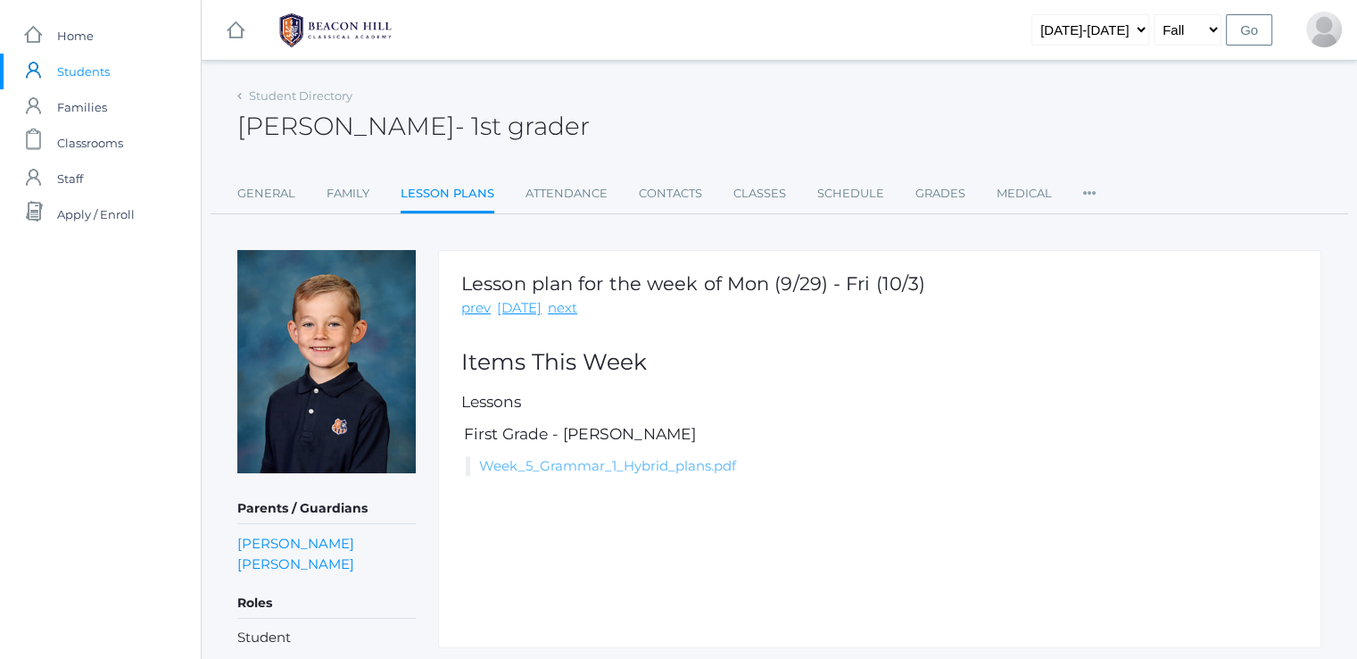
click at [534, 458] on link "Week_5_Grammar_1_Hybrid_plans.pdf" at bounding box center [607, 465] width 257 height 17
